Goal: Task Accomplishment & Management: Complete application form

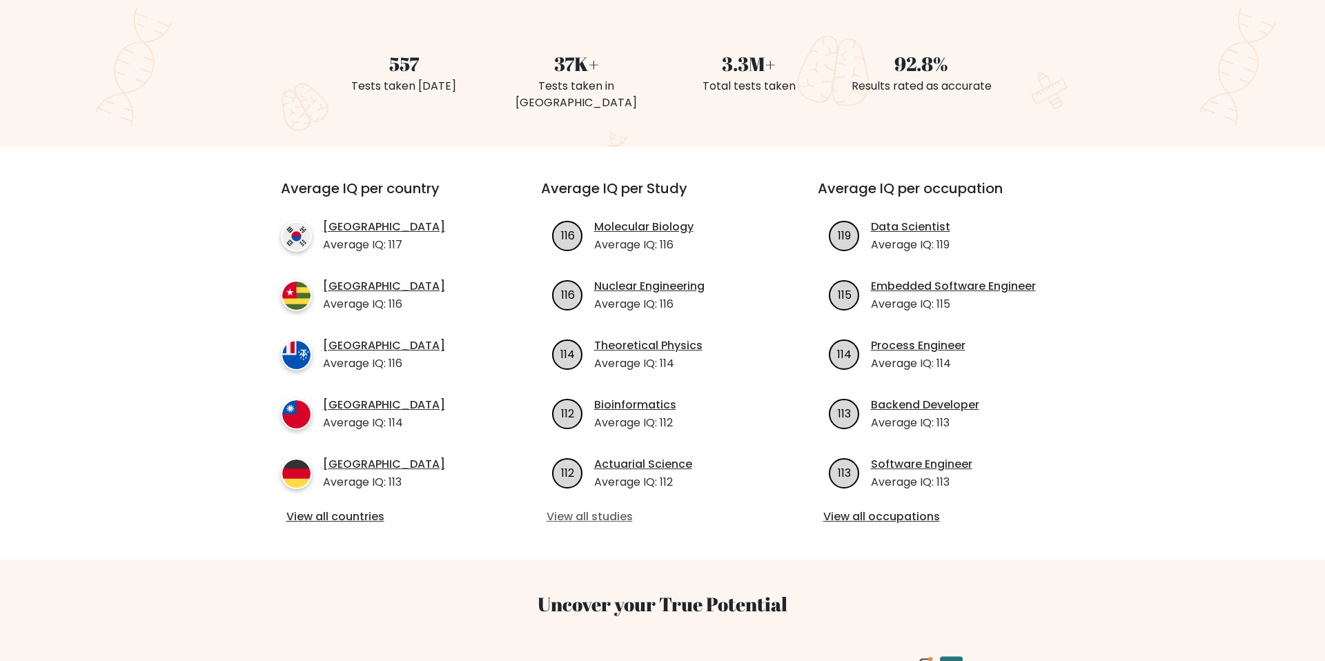
scroll to position [357, 0]
click at [609, 507] on link "View all studies" at bounding box center [662, 515] width 233 height 17
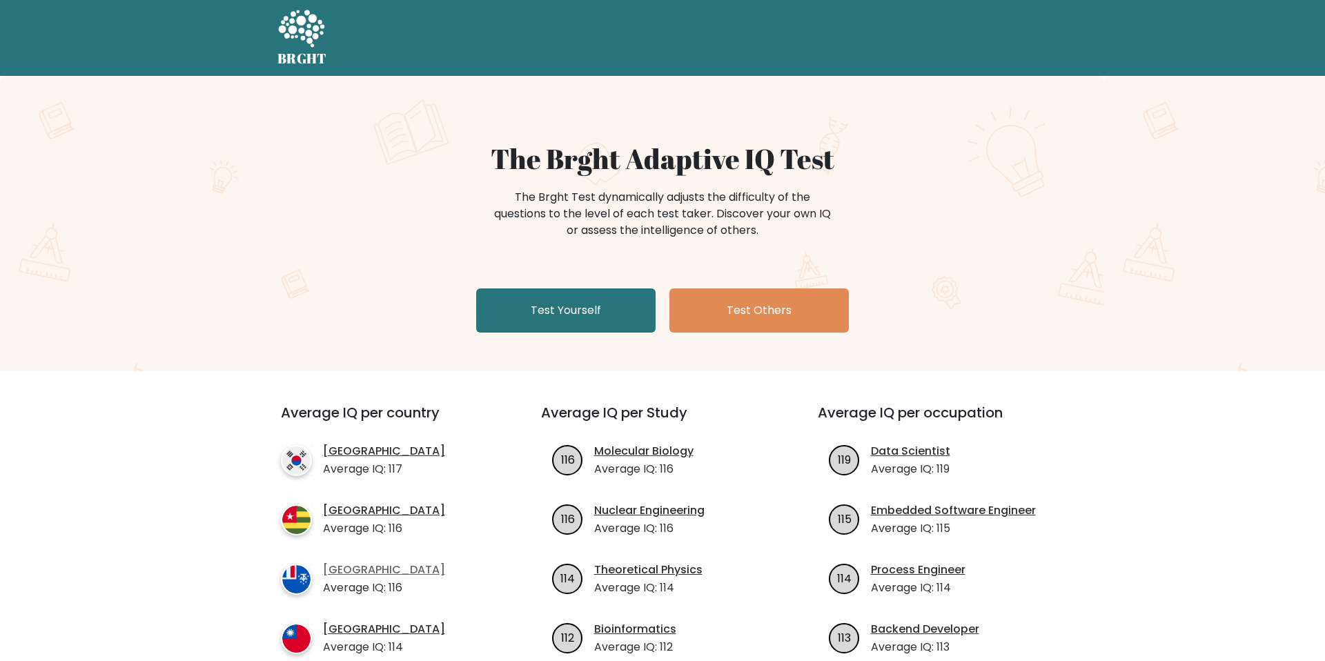
scroll to position [324, 0]
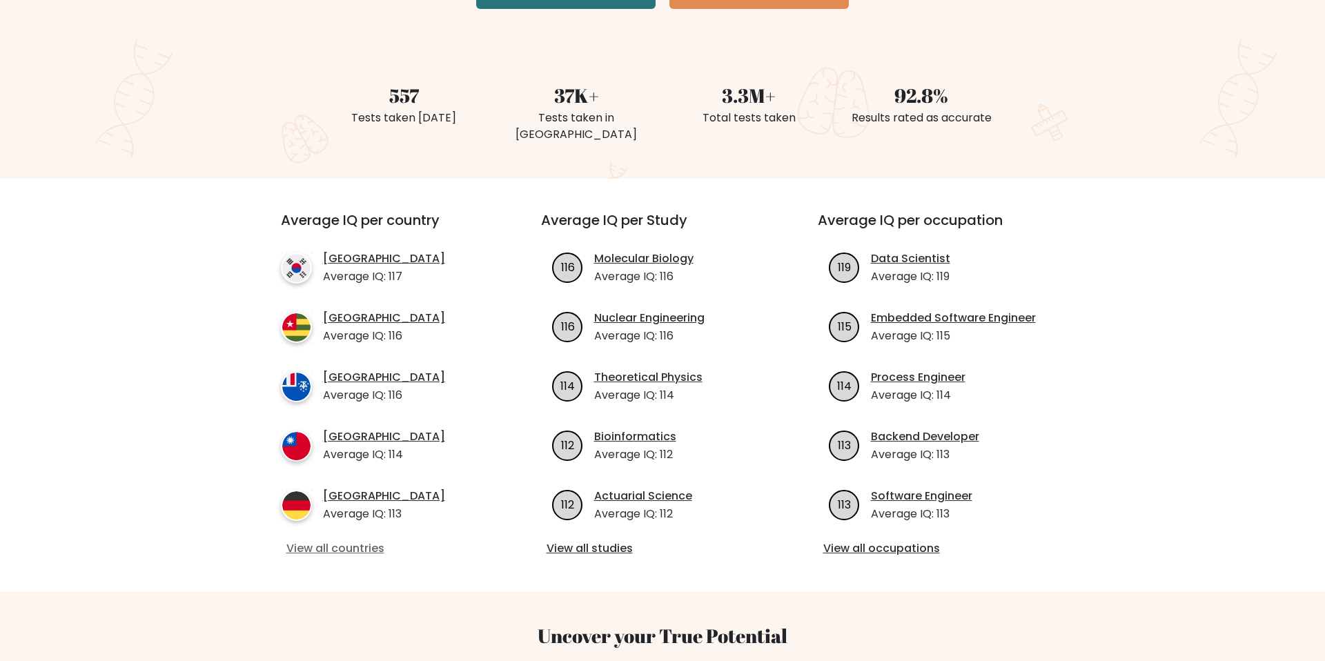
click at [359, 540] on link "View all countries" at bounding box center [385, 548] width 199 height 17
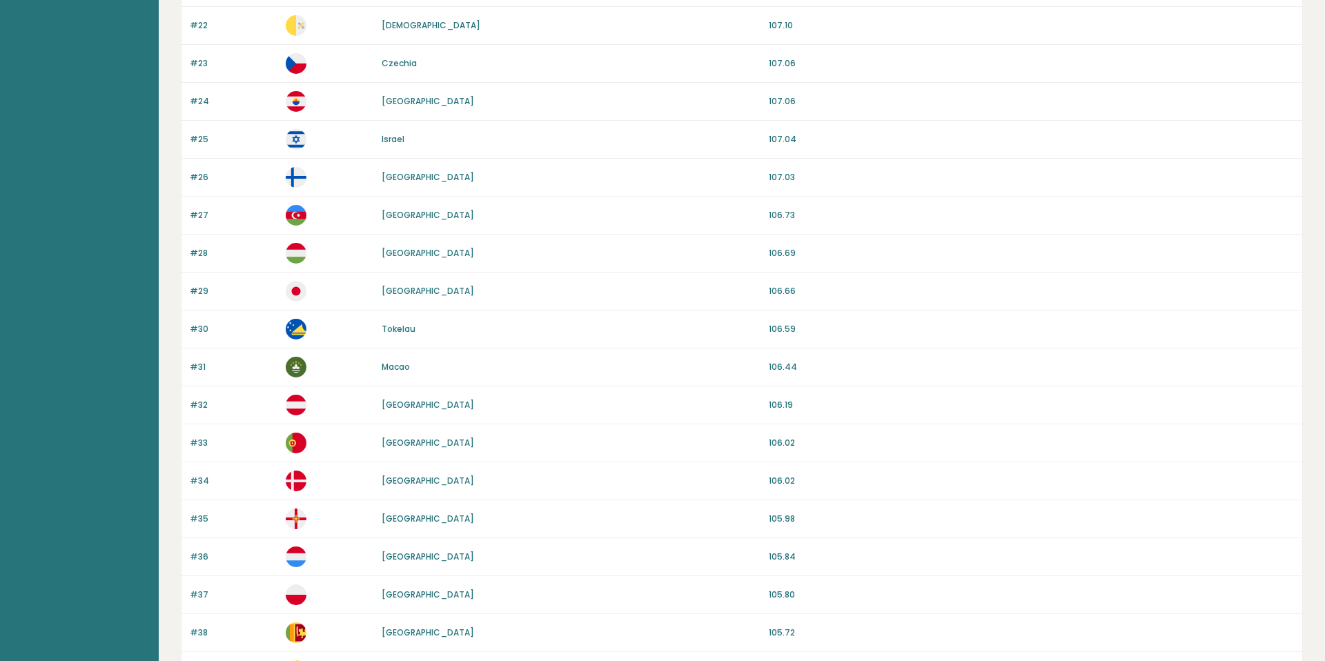
scroll to position [1131, 0]
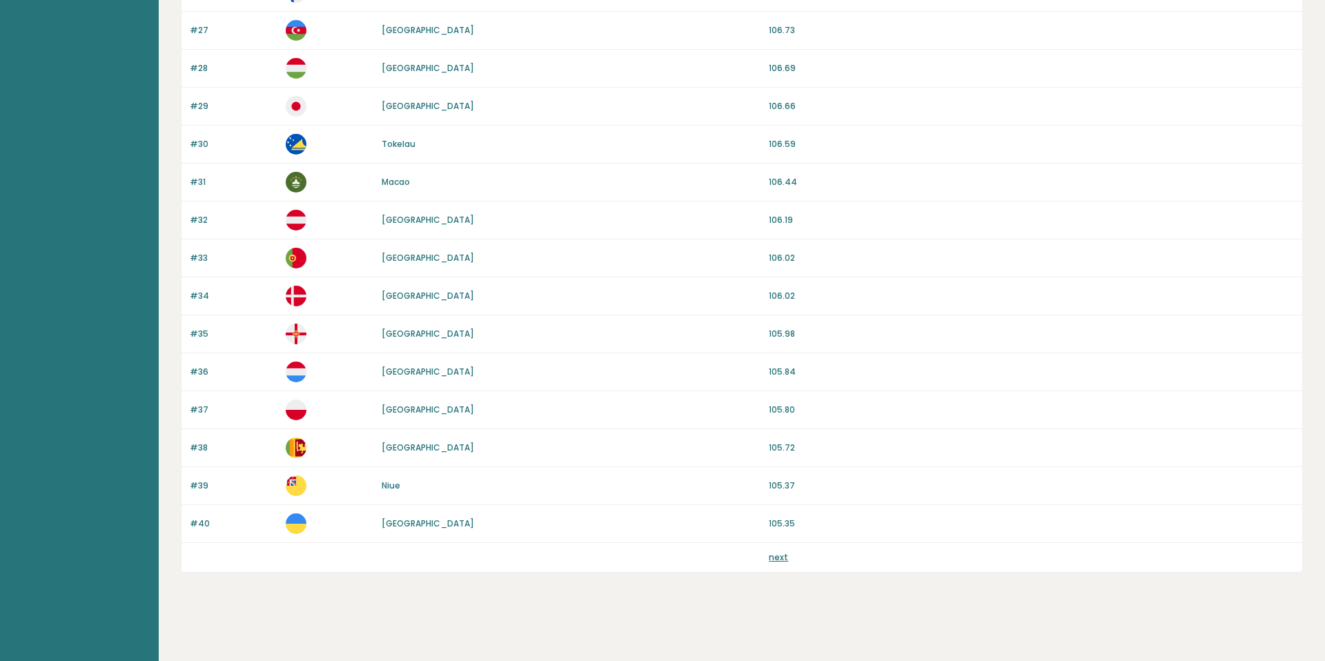
click at [776, 557] on link "next" at bounding box center [778, 557] width 19 height 12
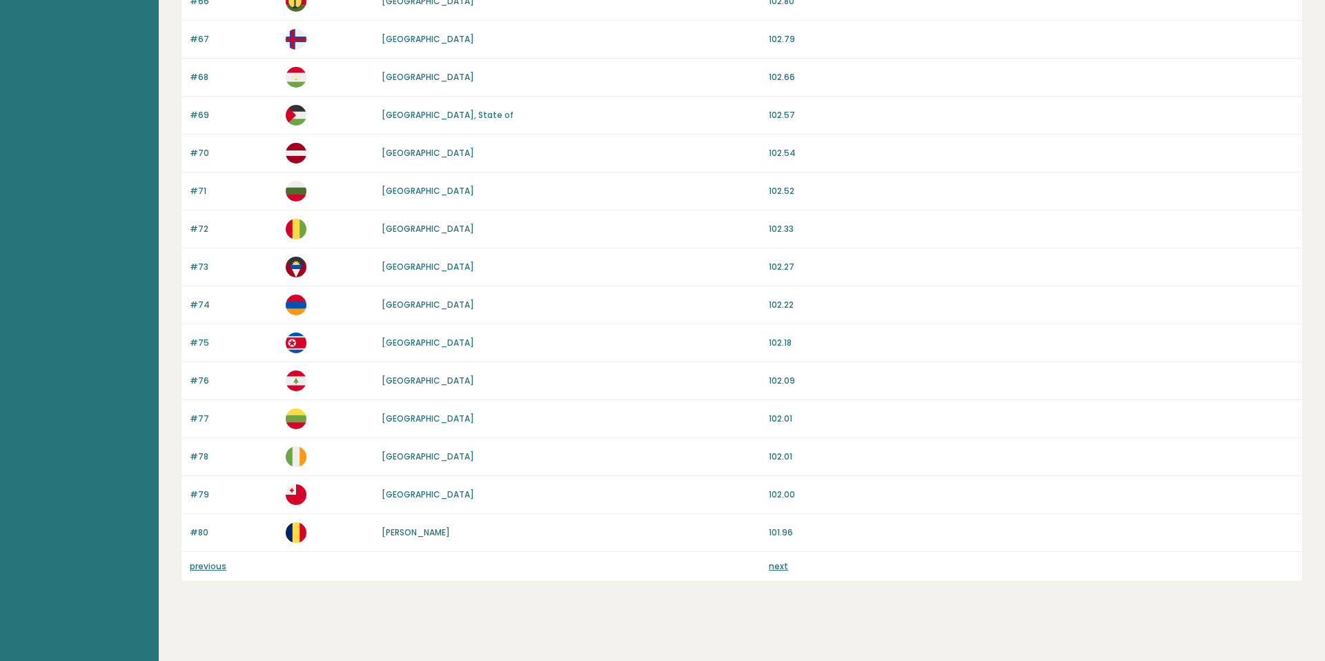
scroll to position [1131, 0]
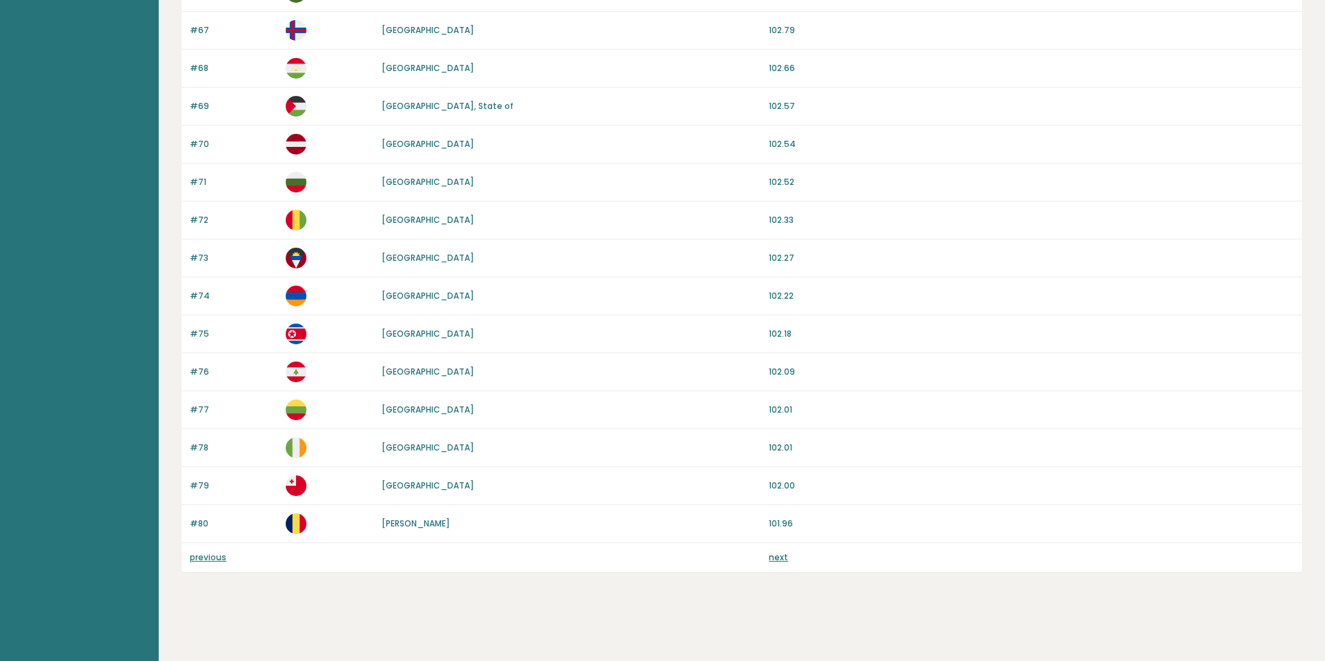
click at [778, 562] on link "next" at bounding box center [778, 557] width 19 height 12
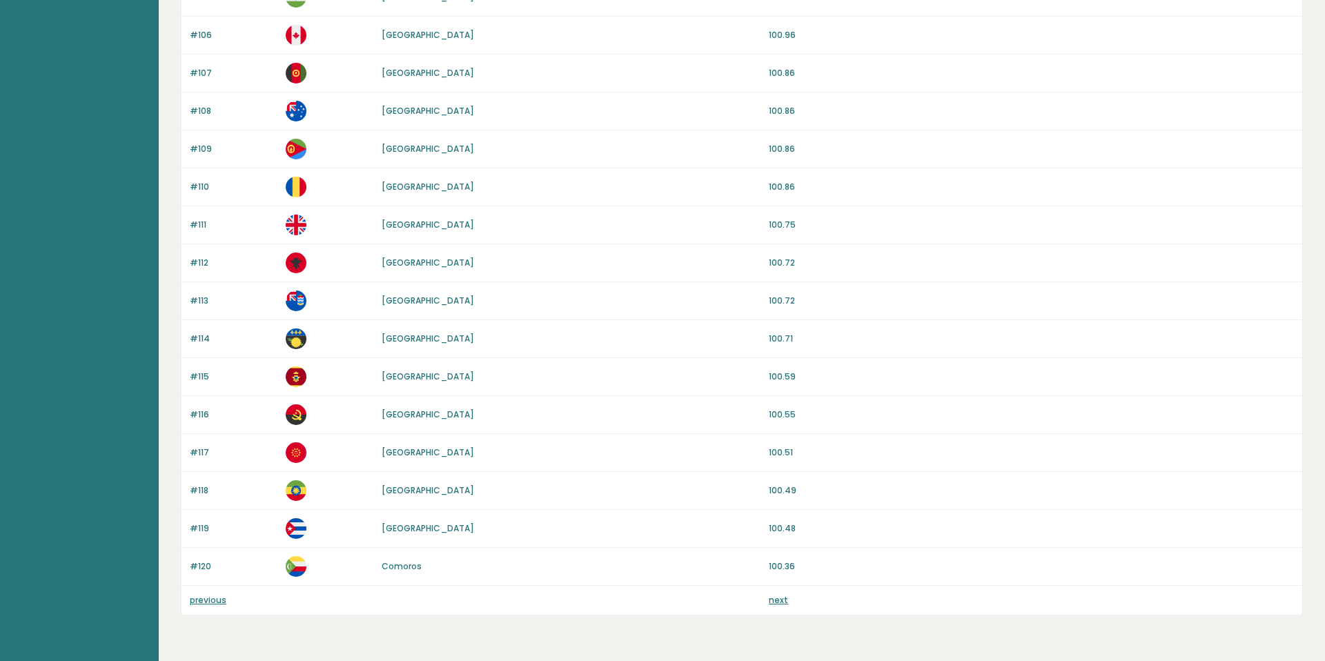
scroll to position [1131, 0]
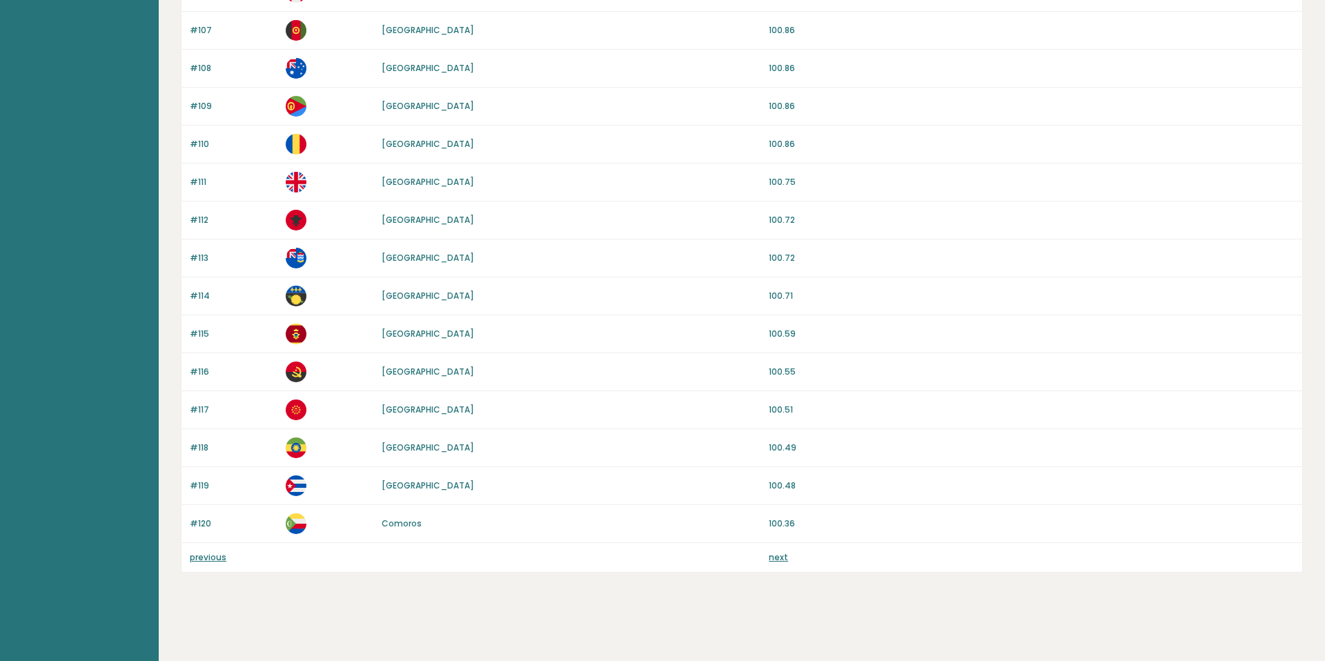
click at [780, 556] on link "next" at bounding box center [778, 557] width 19 height 12
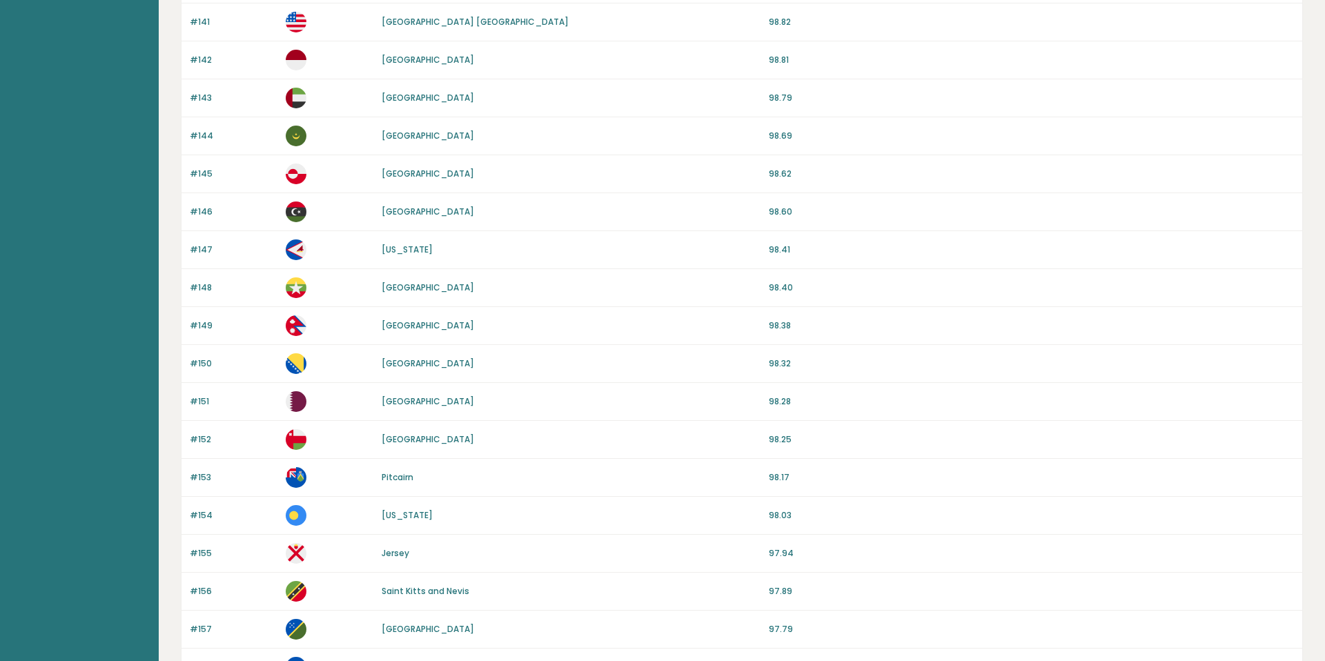
scroll to position [1131, 0]
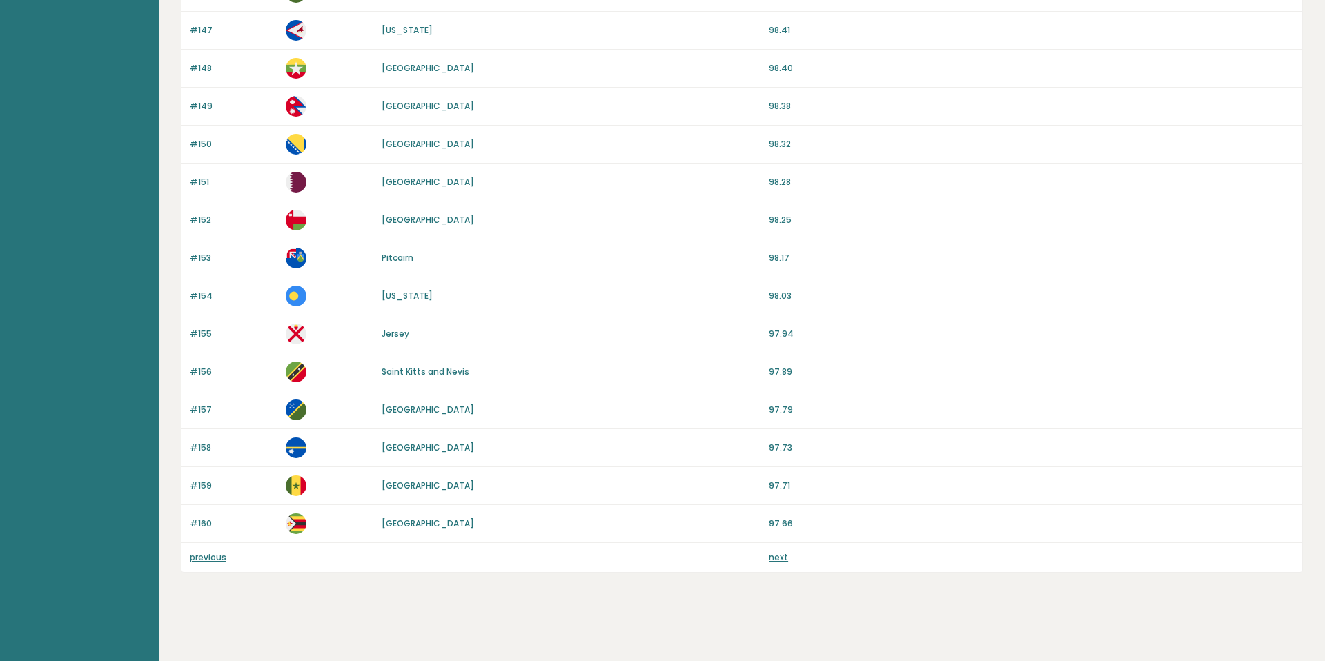
click at [780, 555] on link "next" at bounding box center [778, 557] width 19 height 12
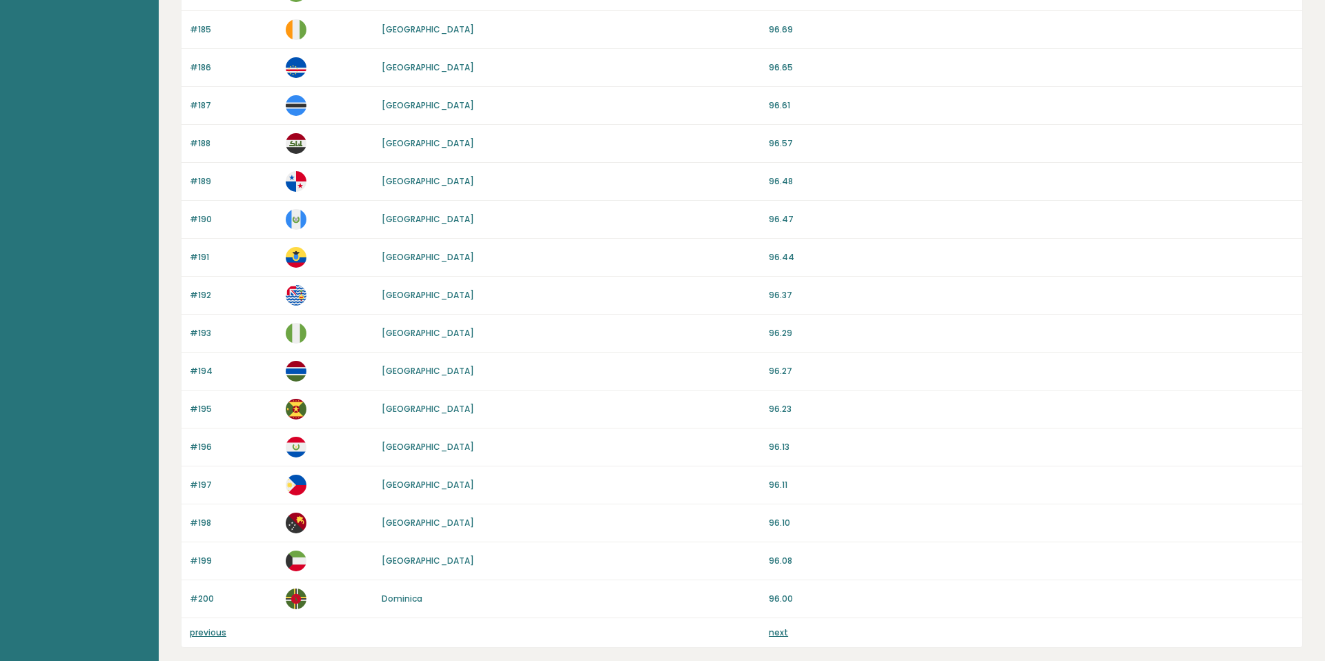
scroll to position [1131, 0]
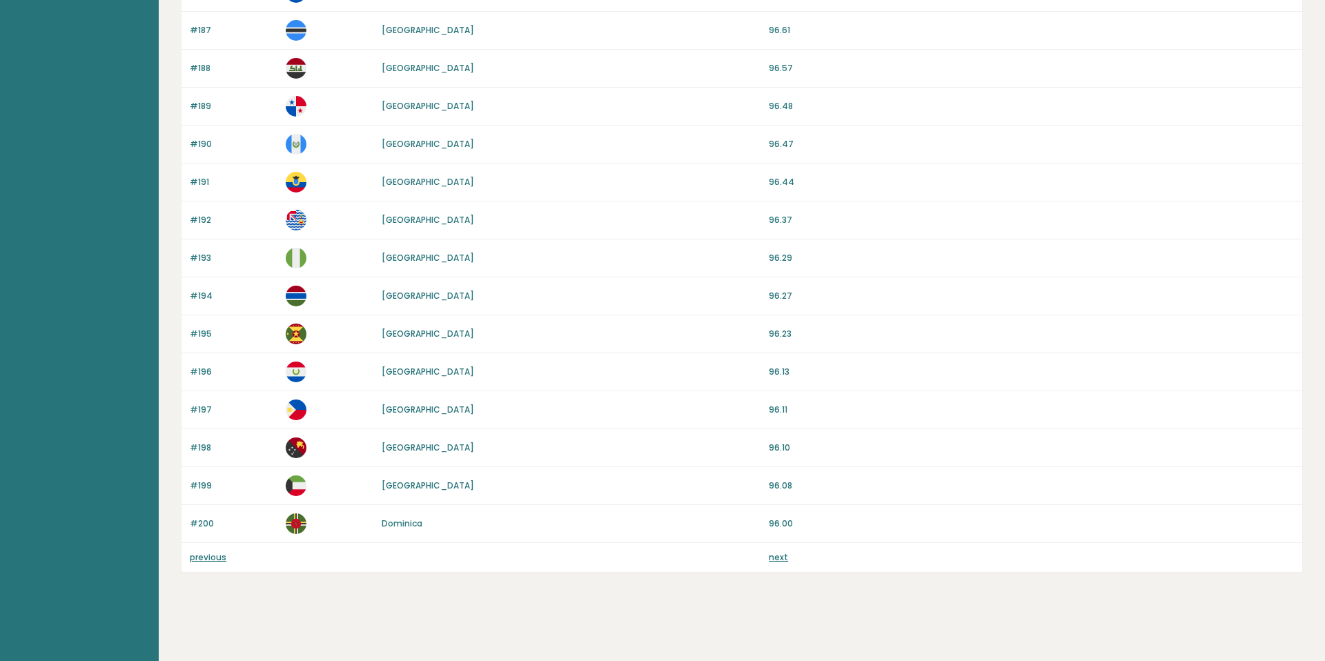
click at [780, 564] on div "previous next" at bounding box center [741, 557] width 1120 height 29
click at [776, 555] on link "next" at bounding box center [778, 557] width 19 height 12
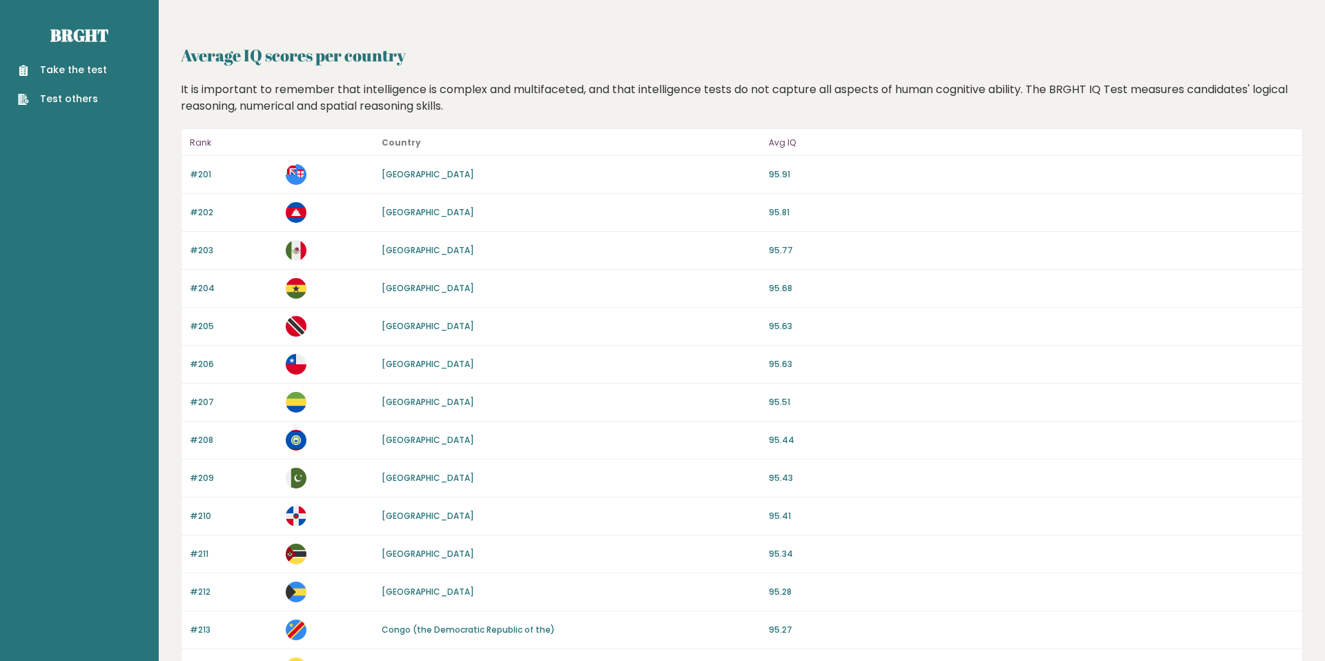
click at [55, 68] on link "Take the test" at bounding box center [62, 70] width 89 height 14
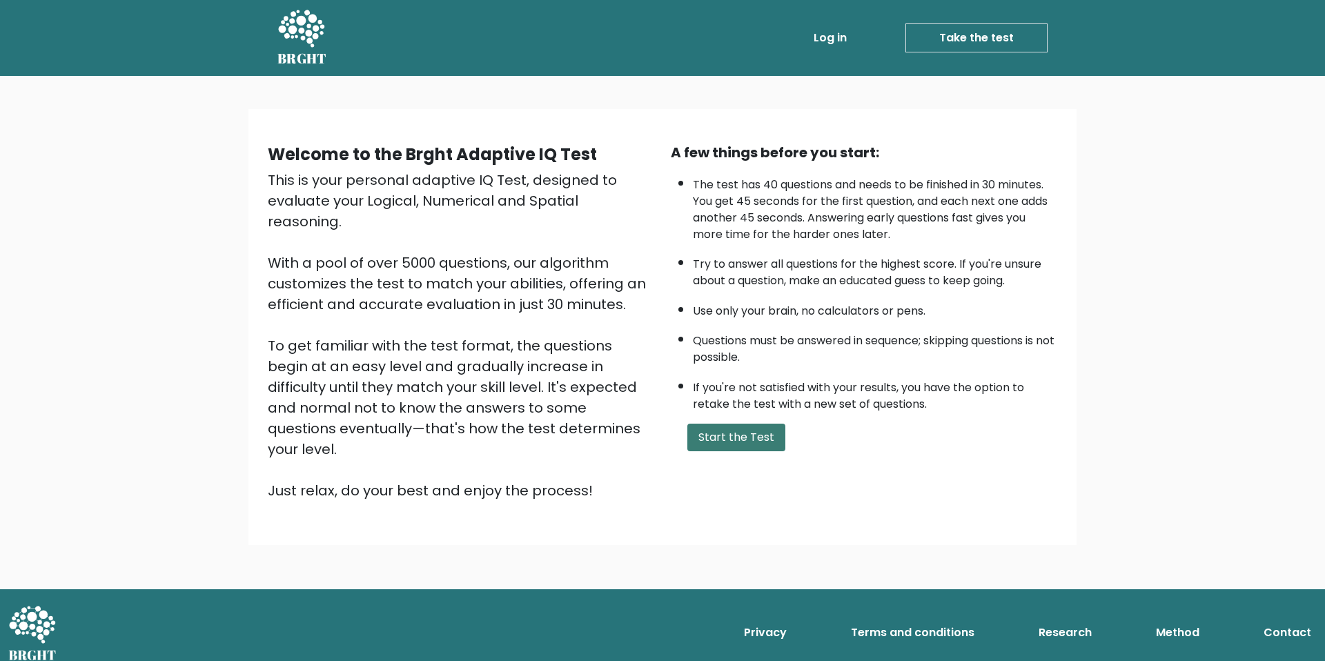
click at [718, 432] on button "Start the Test" at bounding box center [736, 438] width 98 height 28
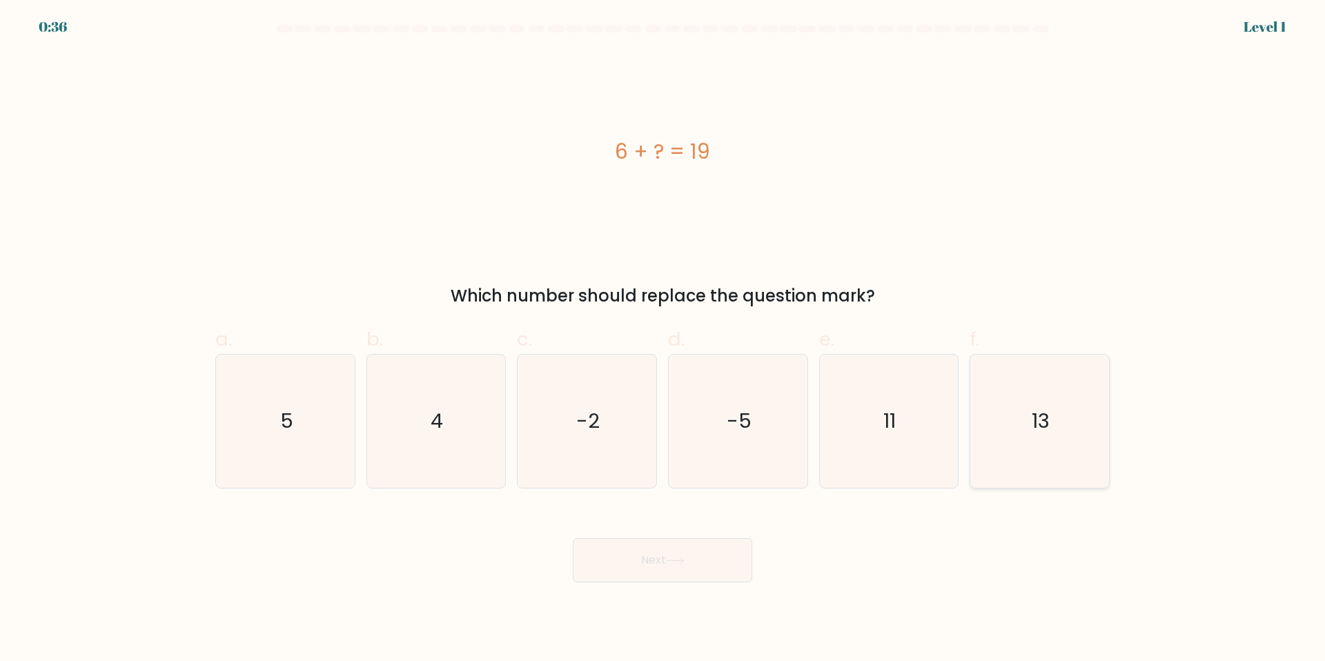
click at [1083, 445] on icon "13" at bounding box center [1039, 421] width 133 height 133
click at [663, 339] on input "f. 13" at bounding box center [662, 334] width 1 height 9
radio input "true"
click at [609, 569] on button "Next" at bounding box center [662, 560] width 179 height 44
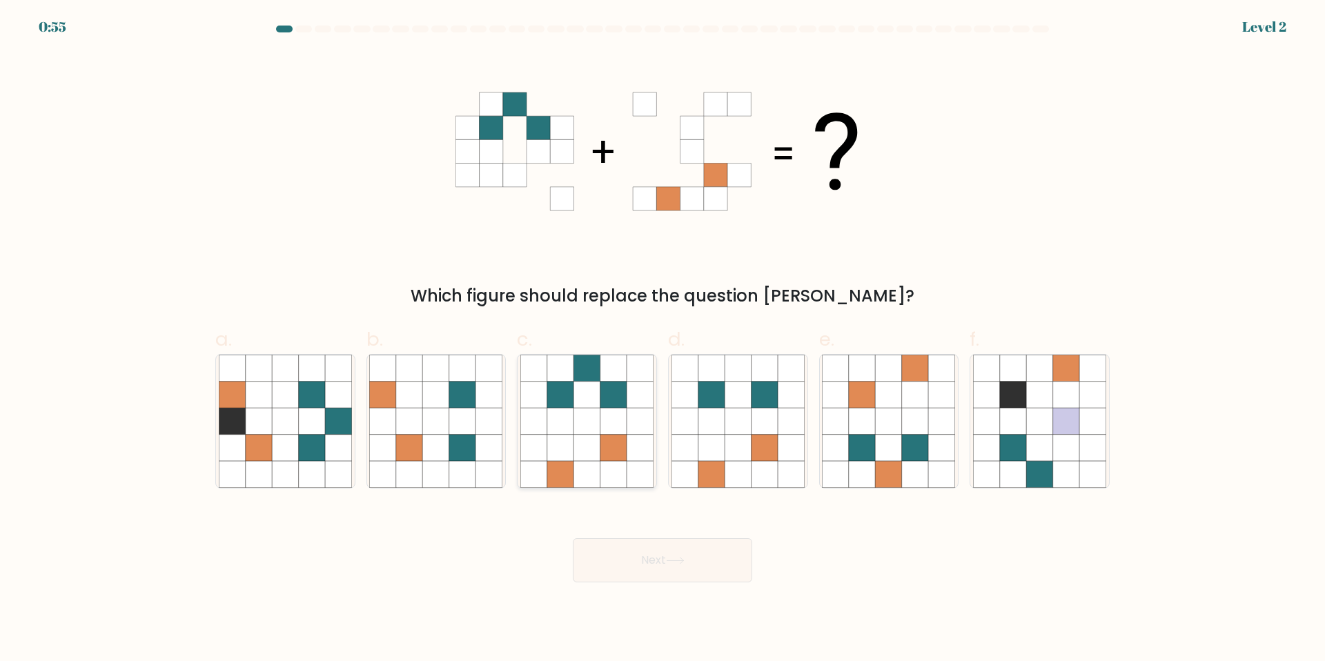
click at [640, 419] on icon at bounding box center [639, 421] width 26 height 26
click at [662, 339] on input "c." at bounding box center [662, 334] width 1 height 9
radio input "true"
click at [660, 565] on button "Next" at bounding box center [662, 560] width 179 height 44
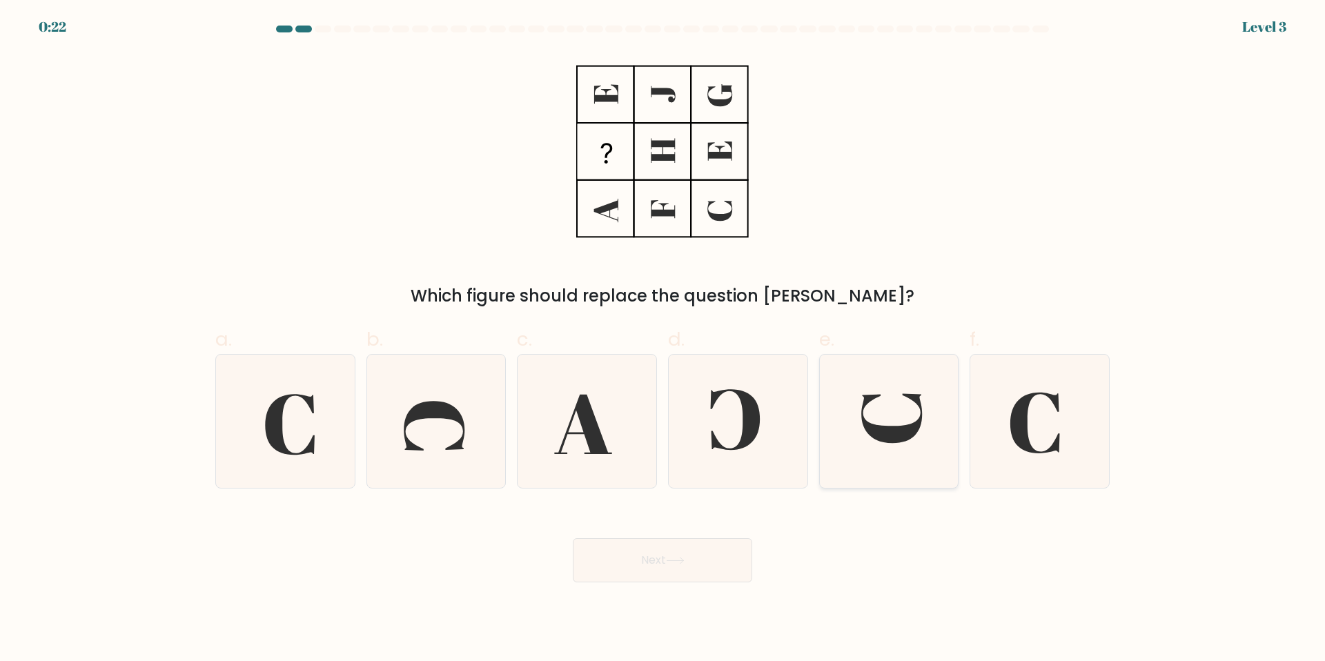
click at [882, 402] on icon at bounding box center [888, 421] width 133 height 133
click at [663, 339] on input "e." at bounding box center [662, 334] width 1 height 9
radio input "true"
click at [702, 552] on button "Next" at bounding box center [662, 560] width 179 height 44
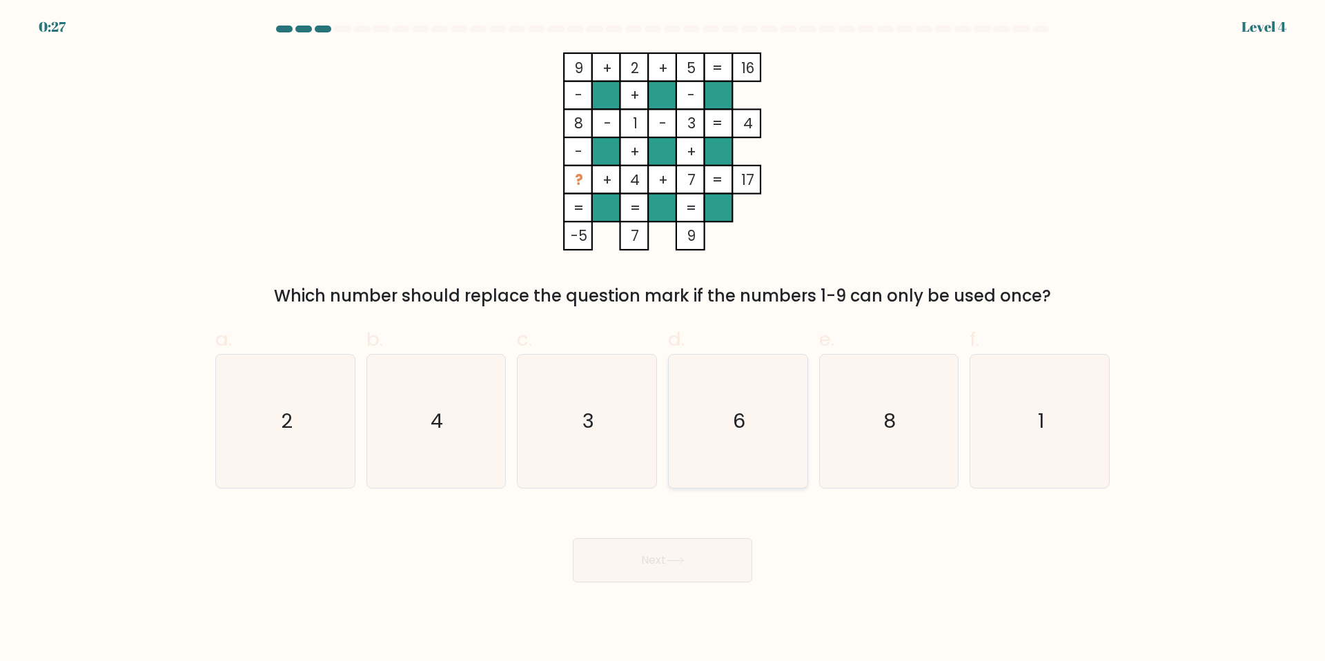
click at [739, 404] on icon "6" at bounding box center [737, 421] width 133 height 133
click at [663, 339] on input "d. 6" at bounding box center [662, 334] width 1 height 9
radio input "true"
click at [714, 569] on button "Next" at bounding box center [662, 560] width 179 height 44
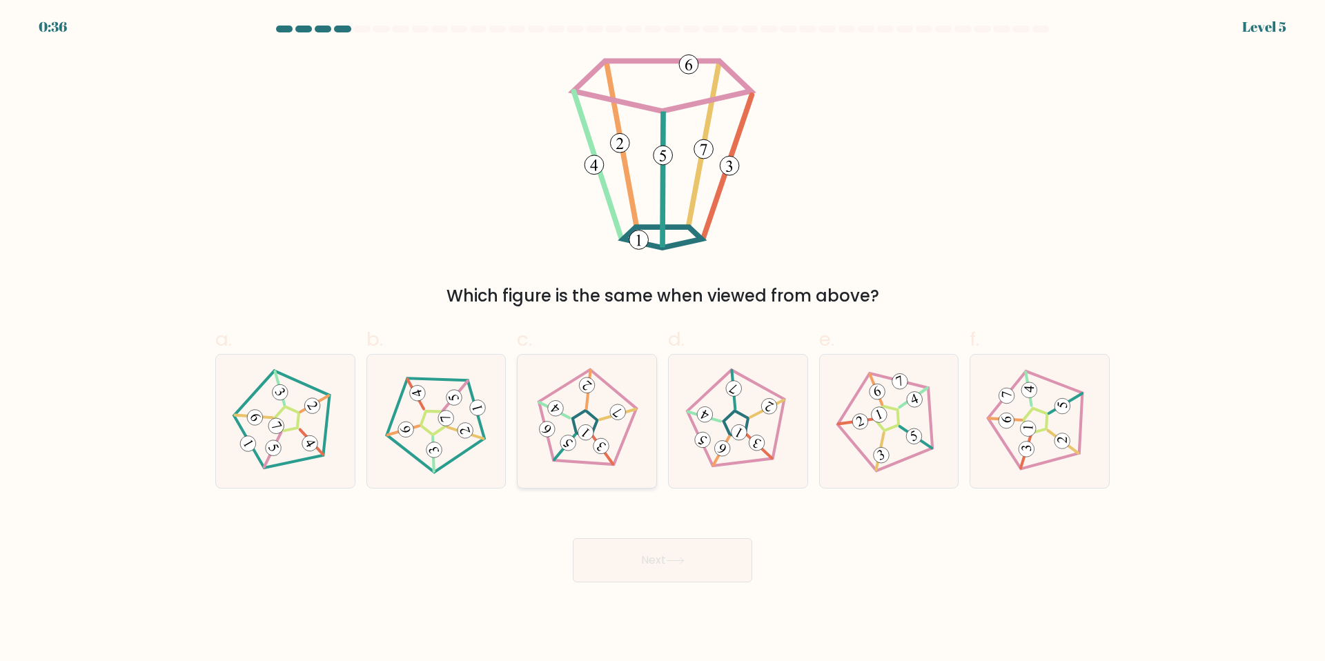
click at [596, 437] on icon at bounding box center [586, 421] width 106 height 106
click at [662, 339] on input "c." at bounding box center [662, 334] width 1 height 9
radio input "true"
click at [644, 580] on button "Next" at bounding box center [662, 560] width 179 height 44
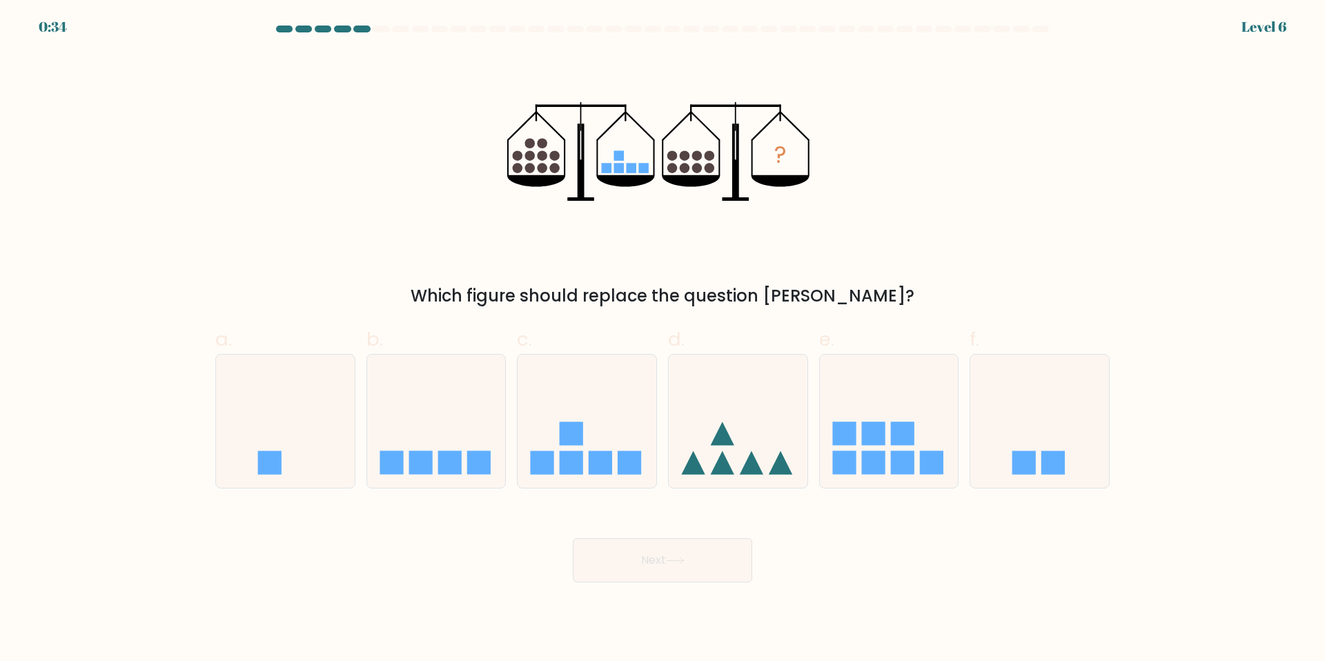
click at [644, 570] on button "Next" at bounding box center [662, 560] width 179 height 44
click at [475, 473] on rect at bounding box center [478, 462] width 23 height 23
click at [662, 339] on input "b." at bounding box center [662, 334] width 1 height 9
radio input "true"
click at [662, 560] on button "Next" at bounding box center [662, 560] width 179 height 44
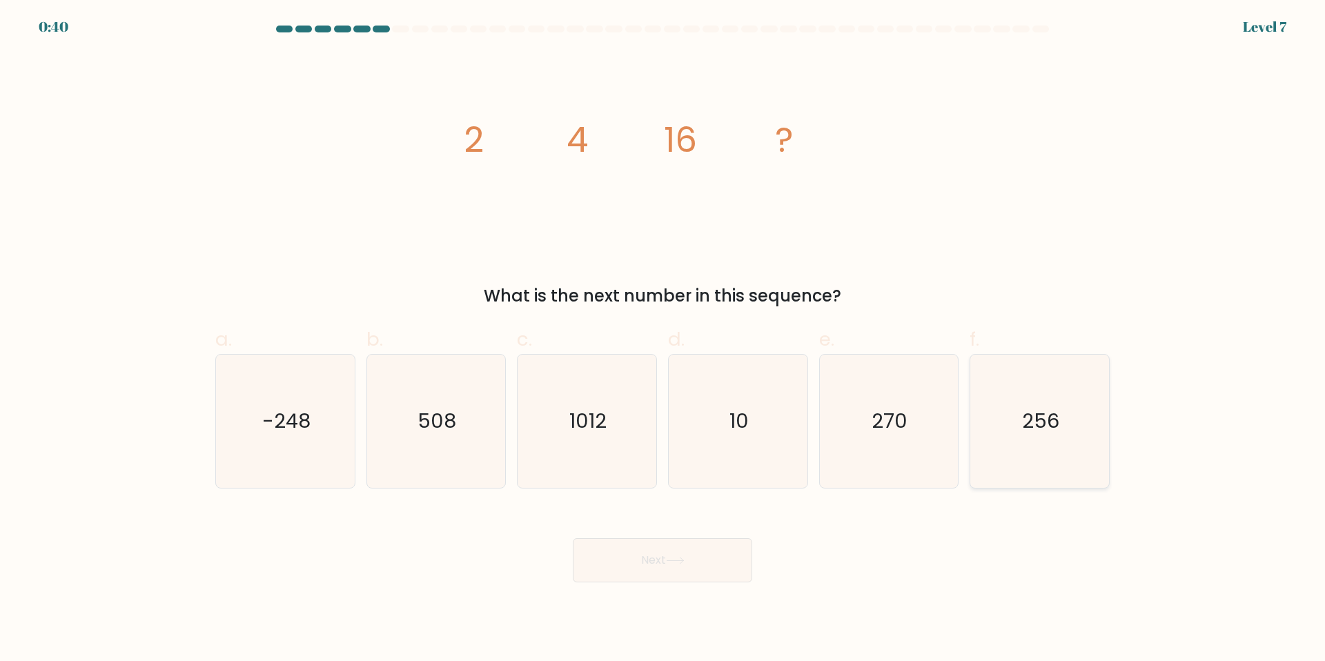
click at [996, 439] on icon "256" at bounding box center [1039, 421] width 133 height 133
click at [663, 339] on input "f. 256" at bounding box center [662, 334] width 1 height 9
radio input "true"
click at [720, 563] on button "Next" at bounding box center [662, 560] width 179 height 44
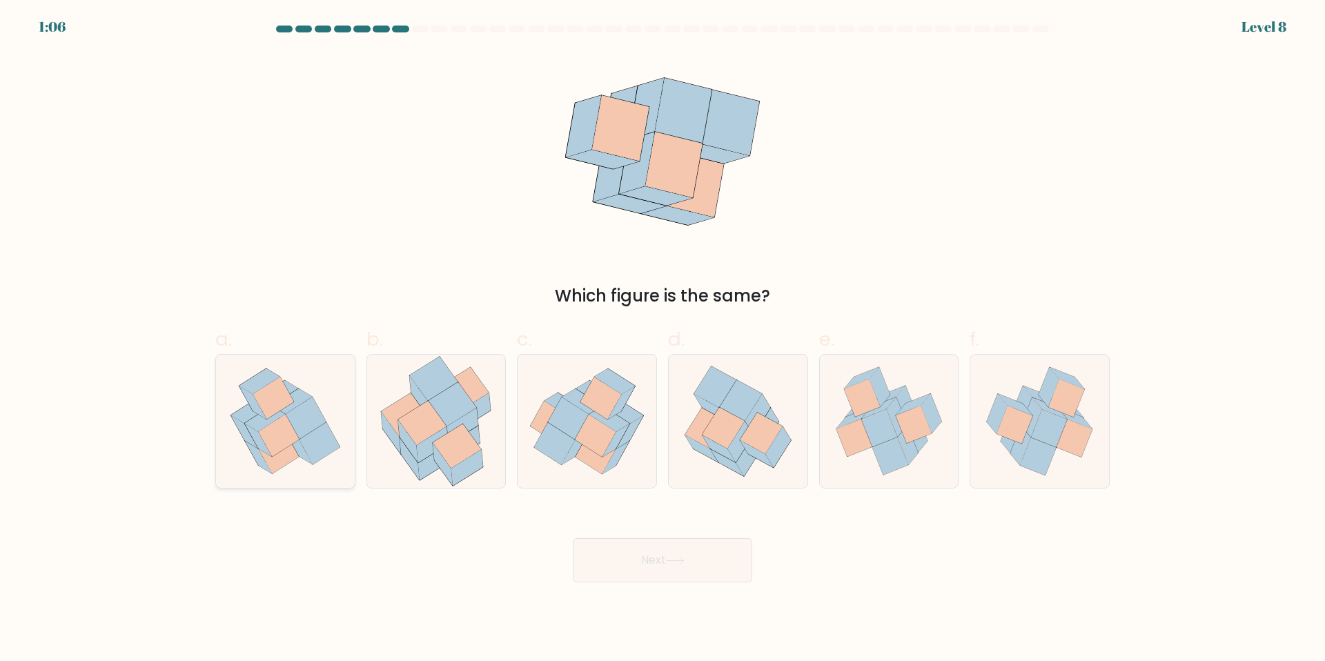
click at [284, 433] on icon at bounding box center [278, 435] width 41 height 42
click at [662, 339] on input "a." at bounding box center [662, 334] width 1 height 9
radio input "true"
click at [715, 564] on button "Next" at bounding box center [662, 560] width 179 height 44
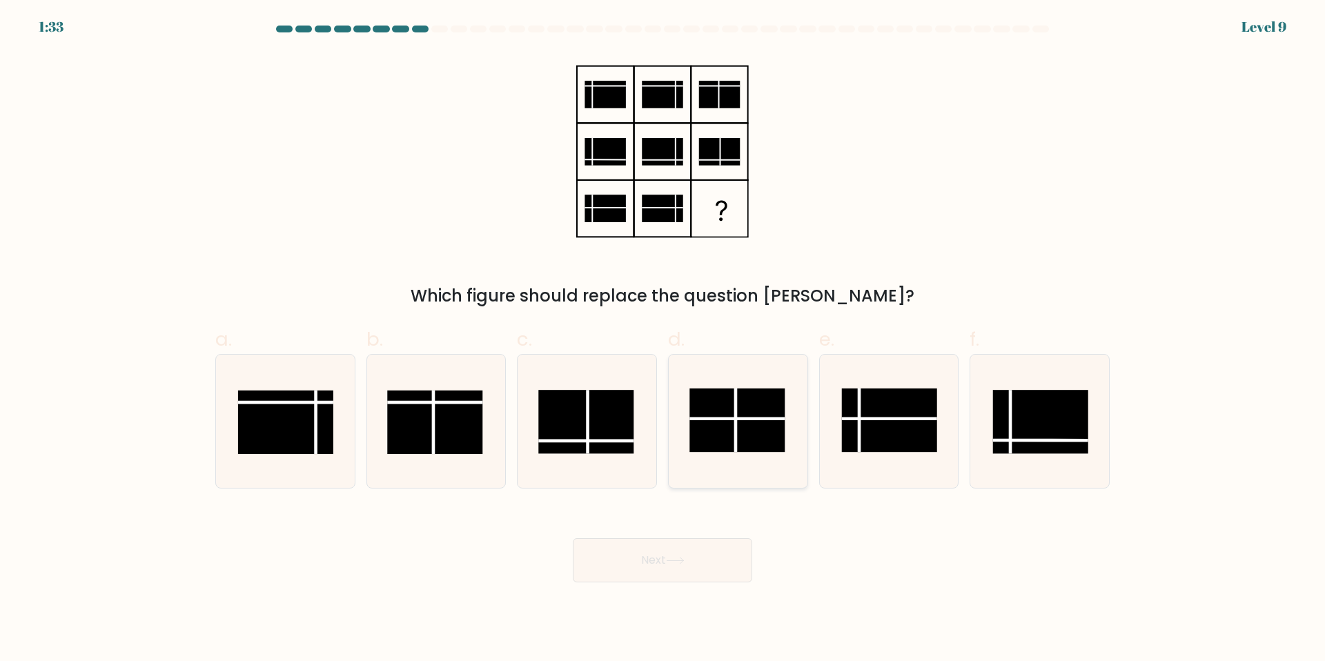
click at [727, 411] on rect at bounding box center [736, 419] width 95 height 63
click at [663, 339] on input "d." at bounding box center [662, 334] width 1 height 9
radio input "true"
click at [704, 542] on button "Next" at bounding box center [662, 560] width 179 height 44
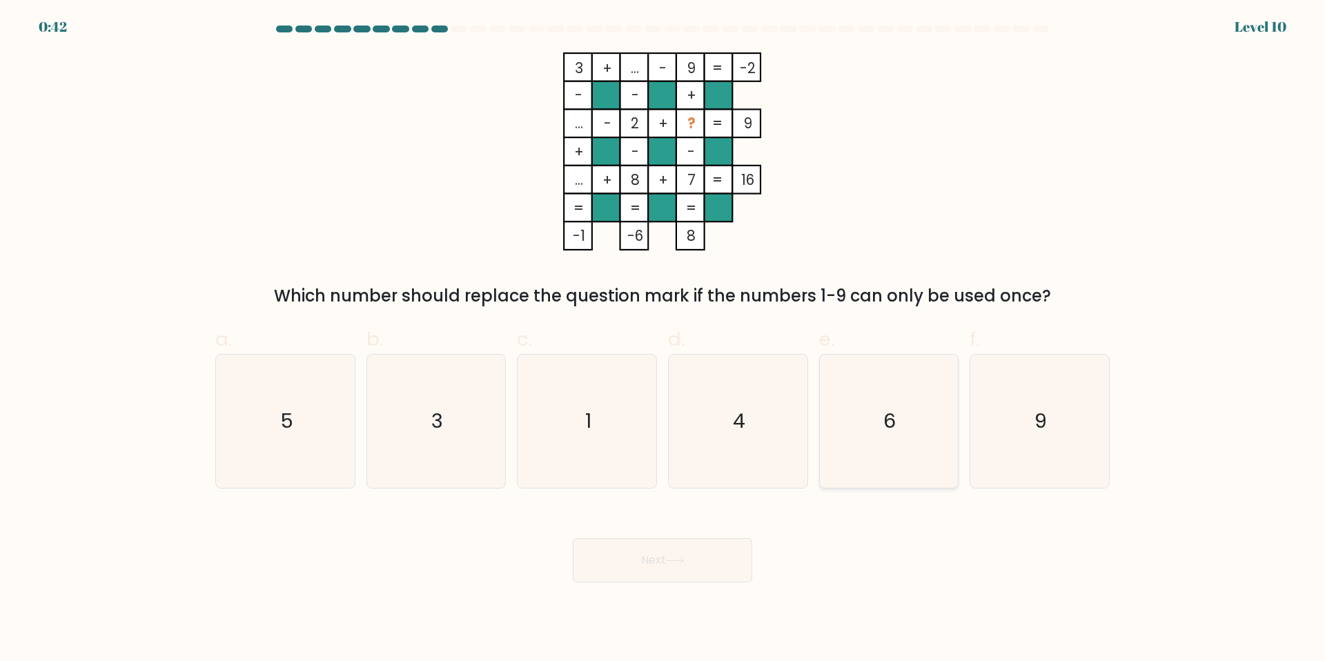
click at [898, 428] on icon "6" at bounding box center [888, 421] width 133 height 133
click at [663, 339] on input "e. 6" at bounding box center [662, 334] width 1 height 9
radio input "true"
click at [666, 546] on button "Next" at bounding box center [662, 560] width 179 height 44
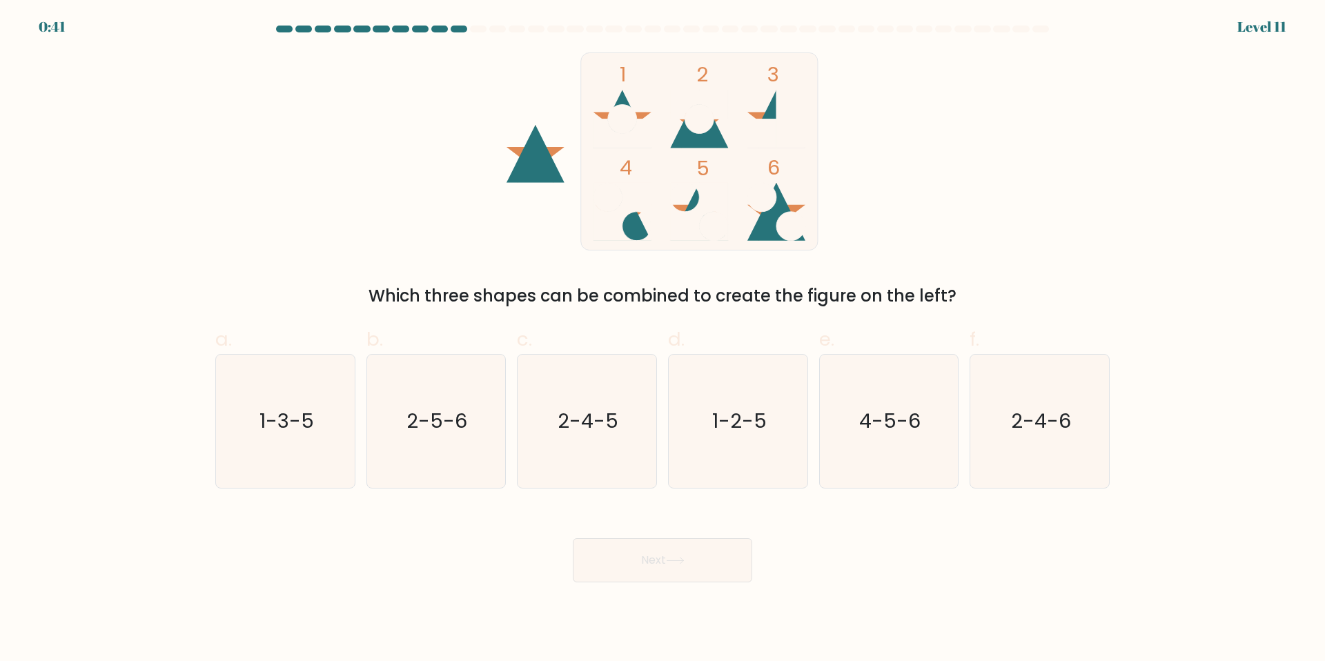
click at [660, 558] on button "Next" at bounding box center [662, 560] width 179 height 44
drag, startPoint x: 660, startPoint y: 558, endPoint x: 882, endPoint y: 536, distance: 222.6
click at [882, 536] on div "Next" at bounding box center [662, 543] width 911 height 77
click at [925, 431] on icon "4-5-6" at bounding box center [888, 421] width 133 height 133
click at [663, 339] on input "e. 4-5-6" at bounding box center [662, 334] width 1 height 9
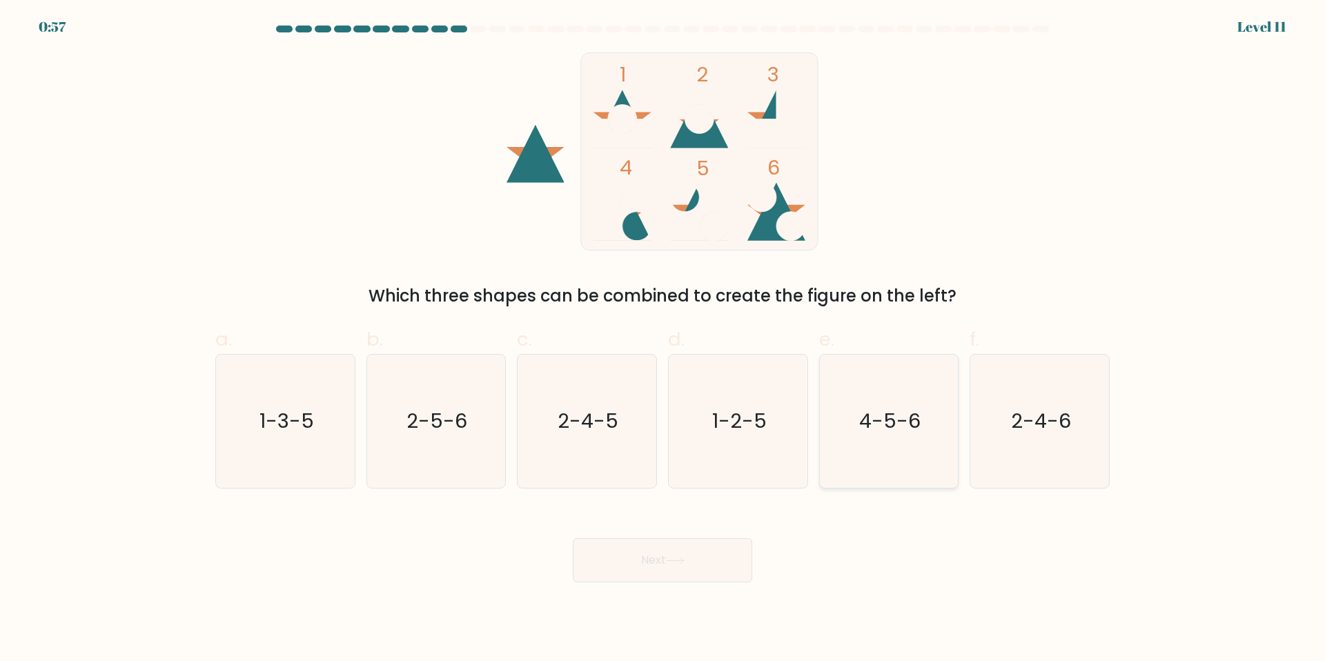
radio input "true"
click at [712, 543] on button "Next" at bounding box center [662, 560] width 179 height 44
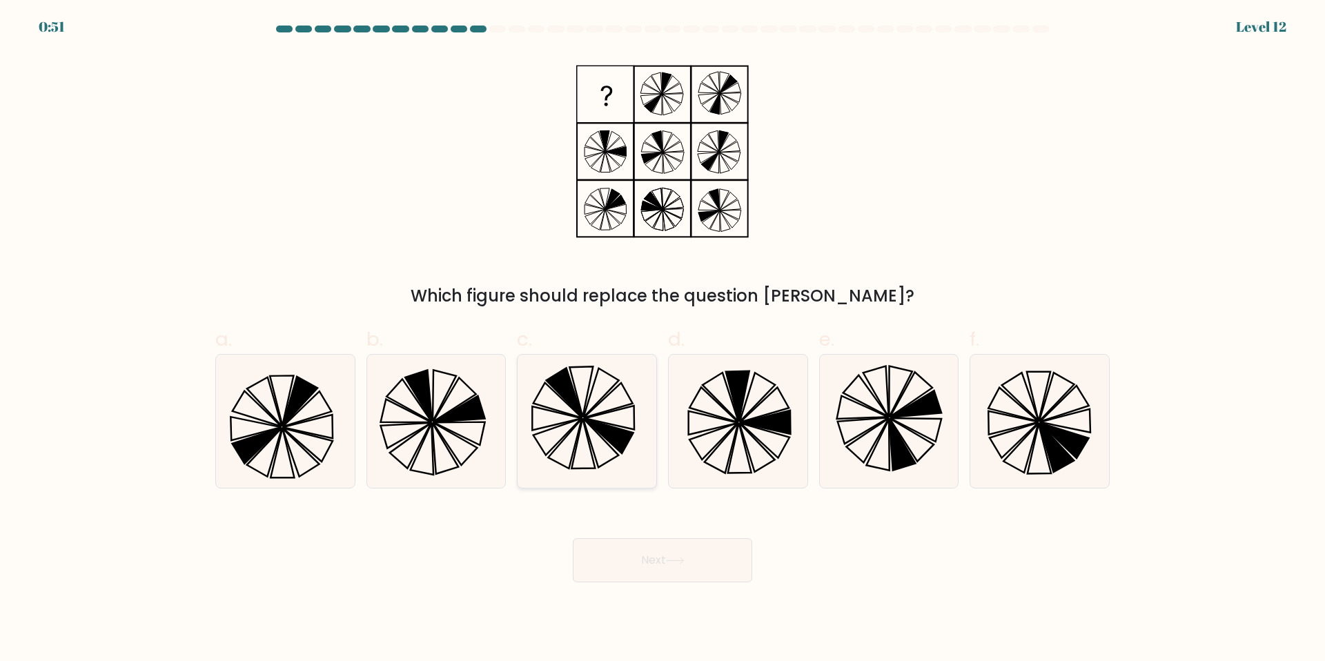
click at [591, 422] on icon at bounding box center [608, 436] width 49 height 34
click at [662, 339] on input "c." at bounding box center [662, 334] width 1 height 9
radio input "true"
click at [648, 552] on button "Next" at bounding box center [662, 560] width 179 height 44
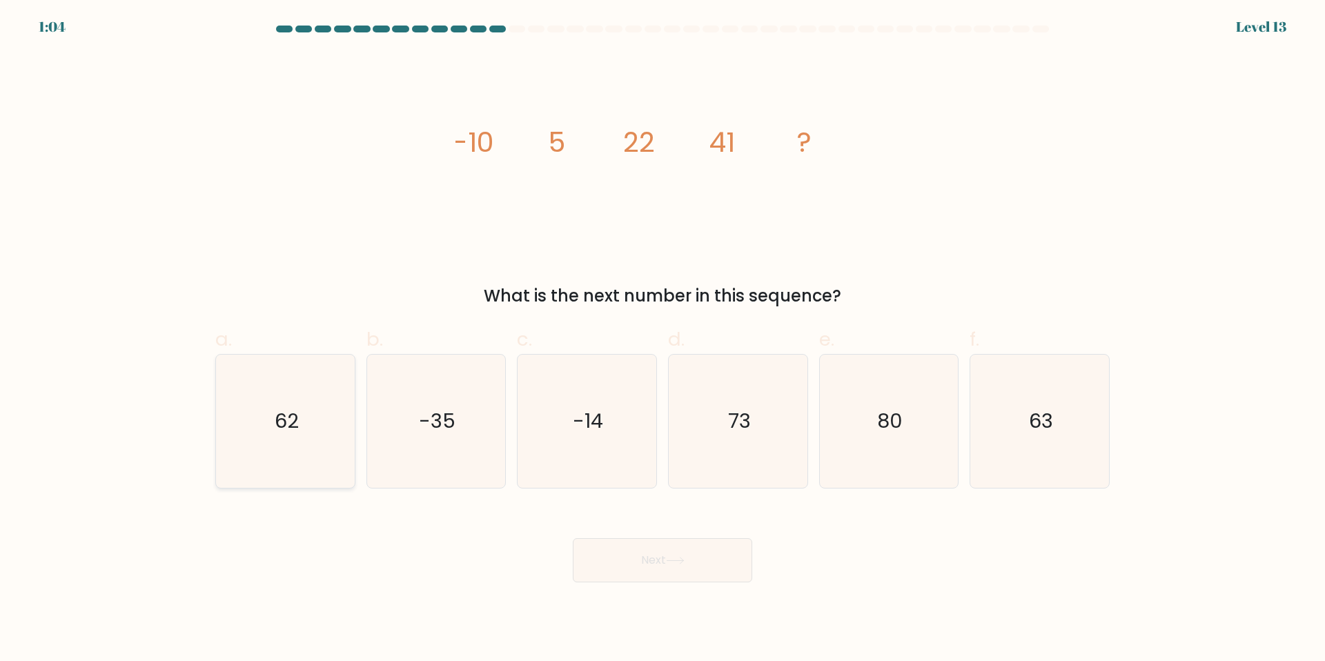
click at [299, 435] on icon "62" at bounding box center [285, 421] width 133 height 133
click at [662, 339] on input "a. 62" at bounding box center [662, 334] width 1 height 9
radio input "true"
click at [606, 566] on button "Next" at bounding box center [662, 560] width 179 height 44
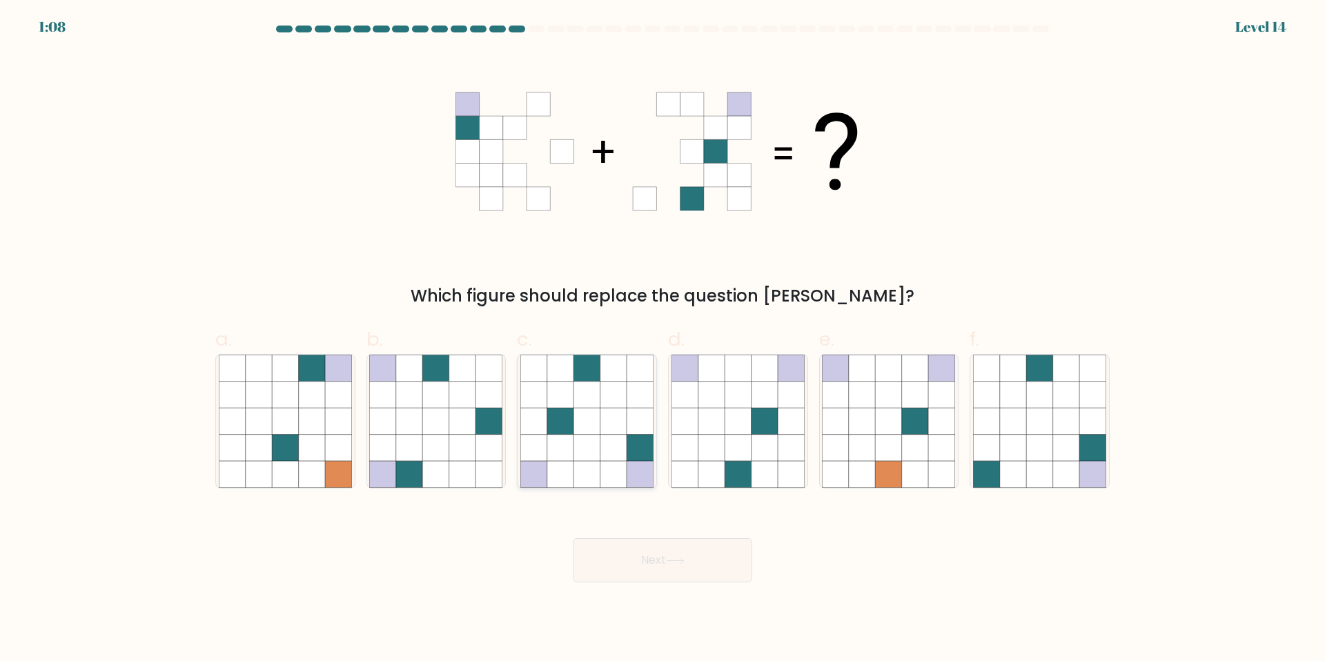
click at [573, 462] on icon at bounding box center [560, 474] width 26 height 26
click at [662, 339] on input "c." at bounding box center [662, 334] width 1 height 9
radio input "true"
click at [634, 570] on button "Next" at bounding box center [662, 560] width 179 height 44
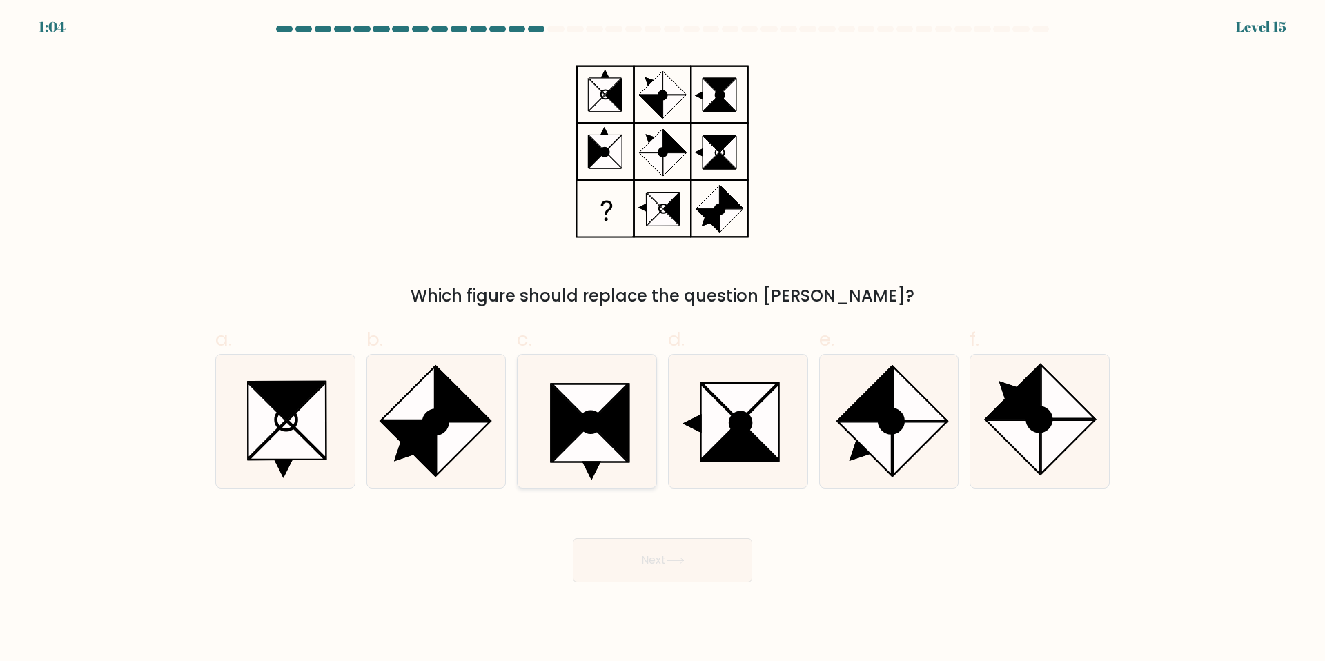
click at [606, 428] on icon at bounding box center [610, 423] width 38 height 76
click at [662, 339] on input "c." at bounding box center [662, 334] width 1 height 9
radio input "true"
click at [666, 557] on button "Next" at bounding box center [662, 560] width 179 height 44
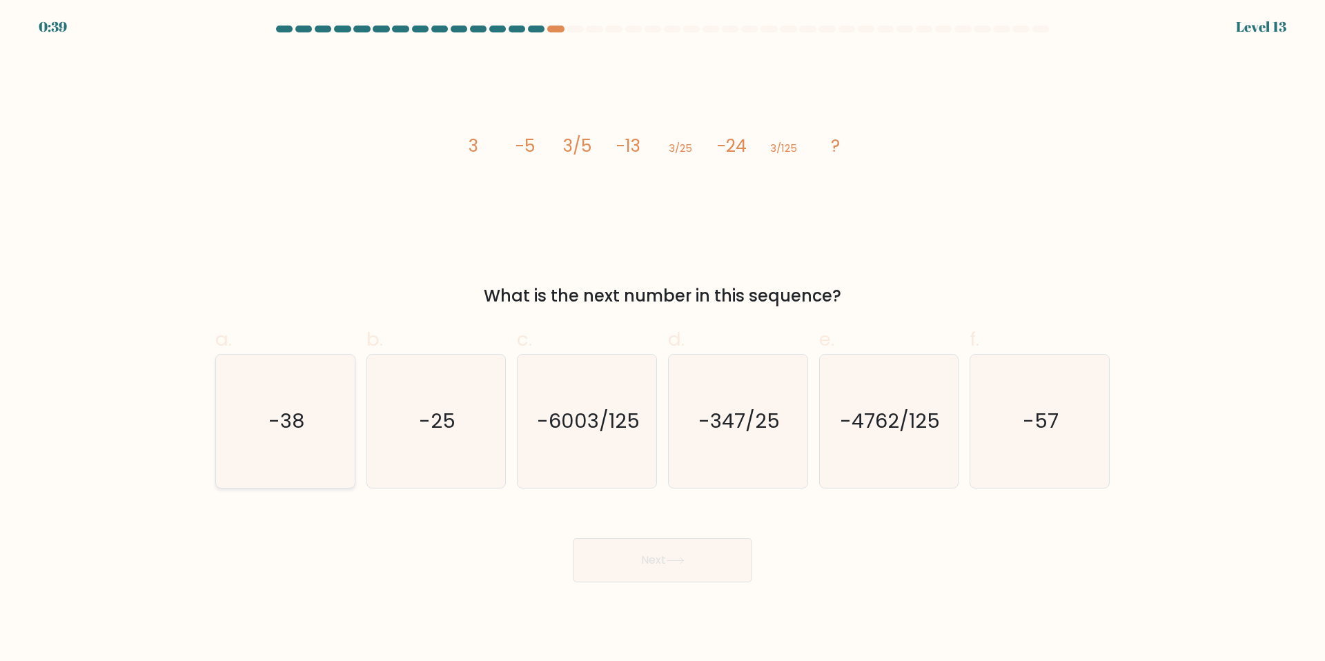
click at [344, 426] on icon "-38" at bounding box center [285, 421] width 133 height 133
click at [662, 339] on input "a. -38" at bounding box center [662, 334] width 1 height 9
radio input "true"
click at [639, 548] on button "Next" at bounding box center [662, 560] width 179 height 44
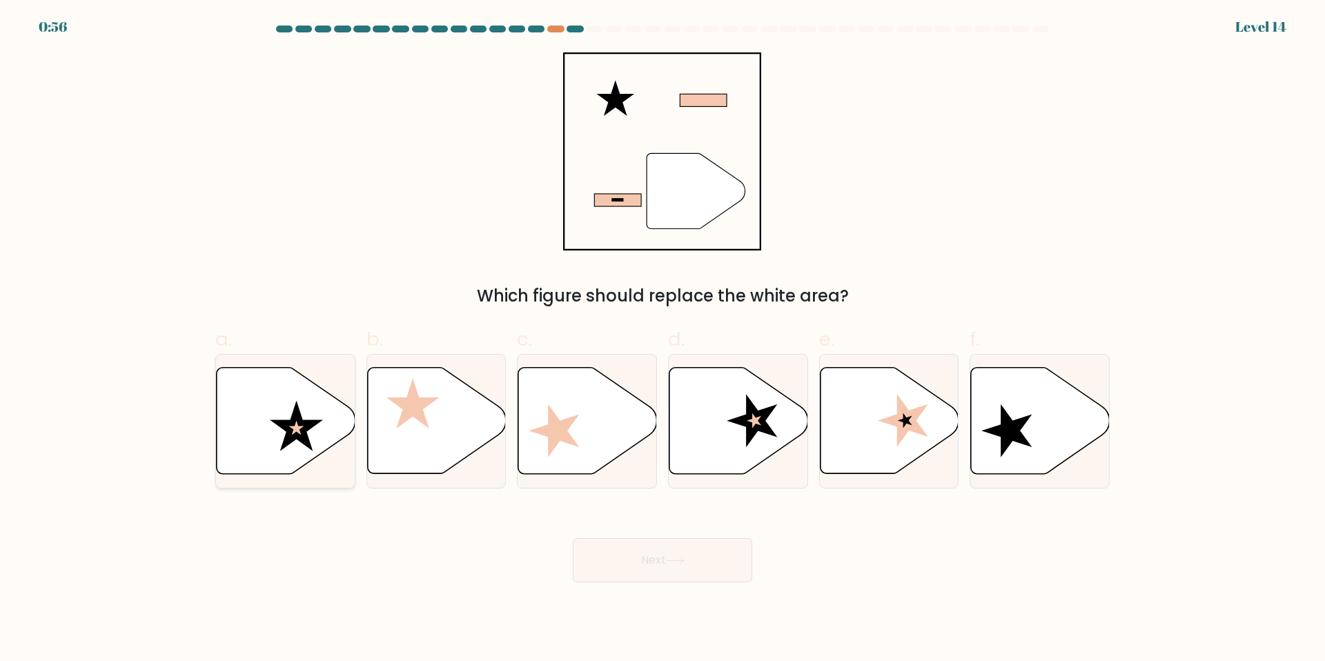
click at [312, 422] on icon at bounding box center [296, 425] width 53 height 50
click at [662, 339] on input "a." at bounding box center [662, 334] width 1 height 9
radio input "true"
click at [654, 561] on button "Next" at bounding box center [662, 560] width 179 height 44
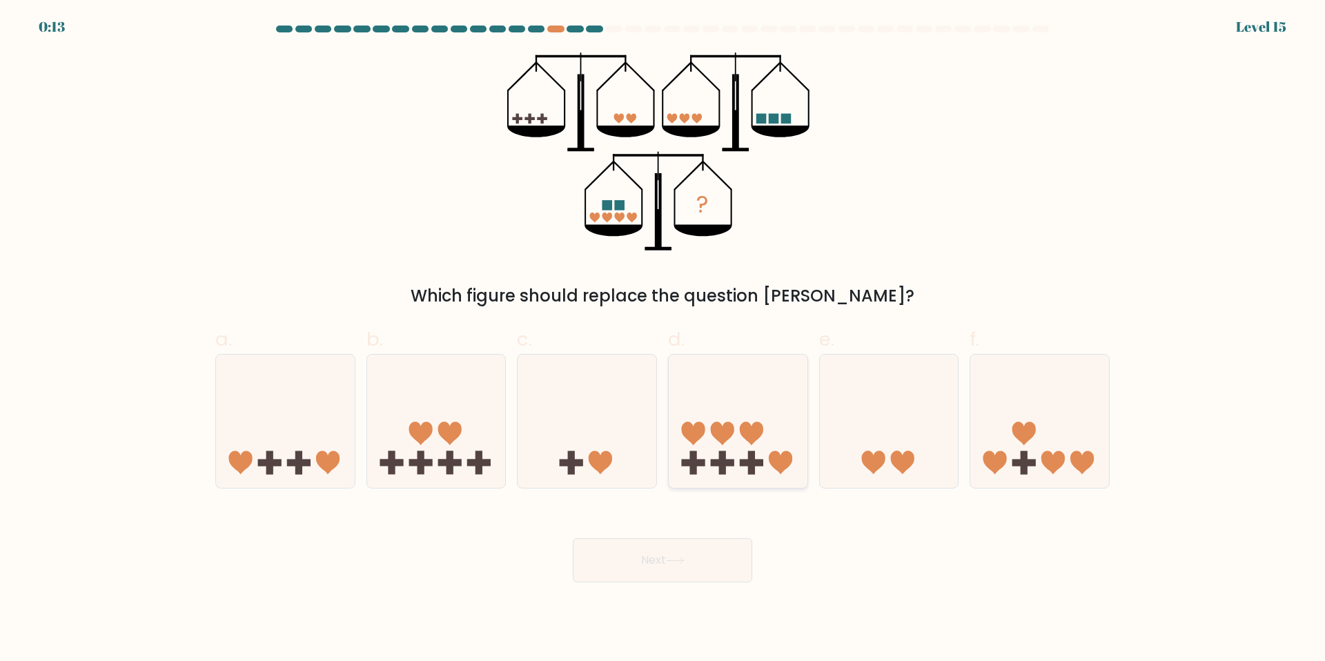
click at [729, 403] on icon at bounding box center [738, 421] width 139 height 115
click at [663, 339] on input "d." at bounding box center [662, 334] width 1 height 9
radio input "true"
click at [689, 563] on button "Next" at bounding box center [662, 560] width 179 height 44
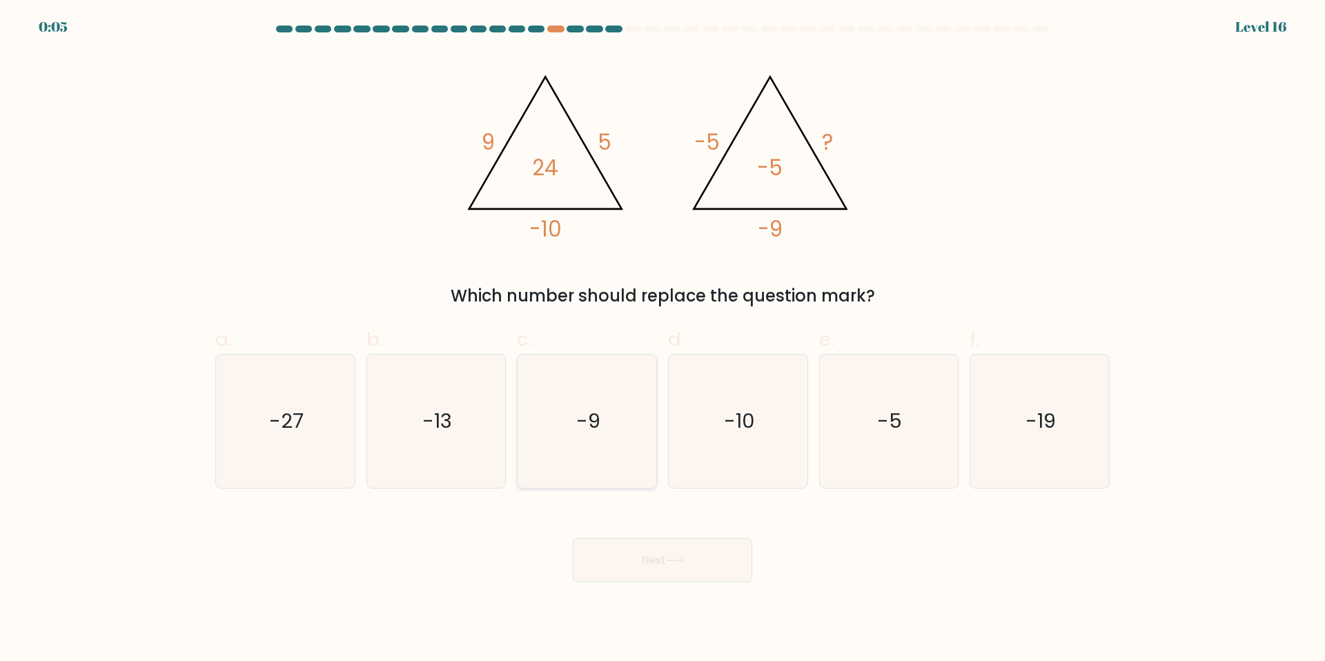
click at [580, 417] on text "-9" at bounding box center [588, 421] width 24 height 28
click at [662, 339] on input "c. -9" at bounding box center [662, 334] width 1 height 9
radio input "true"
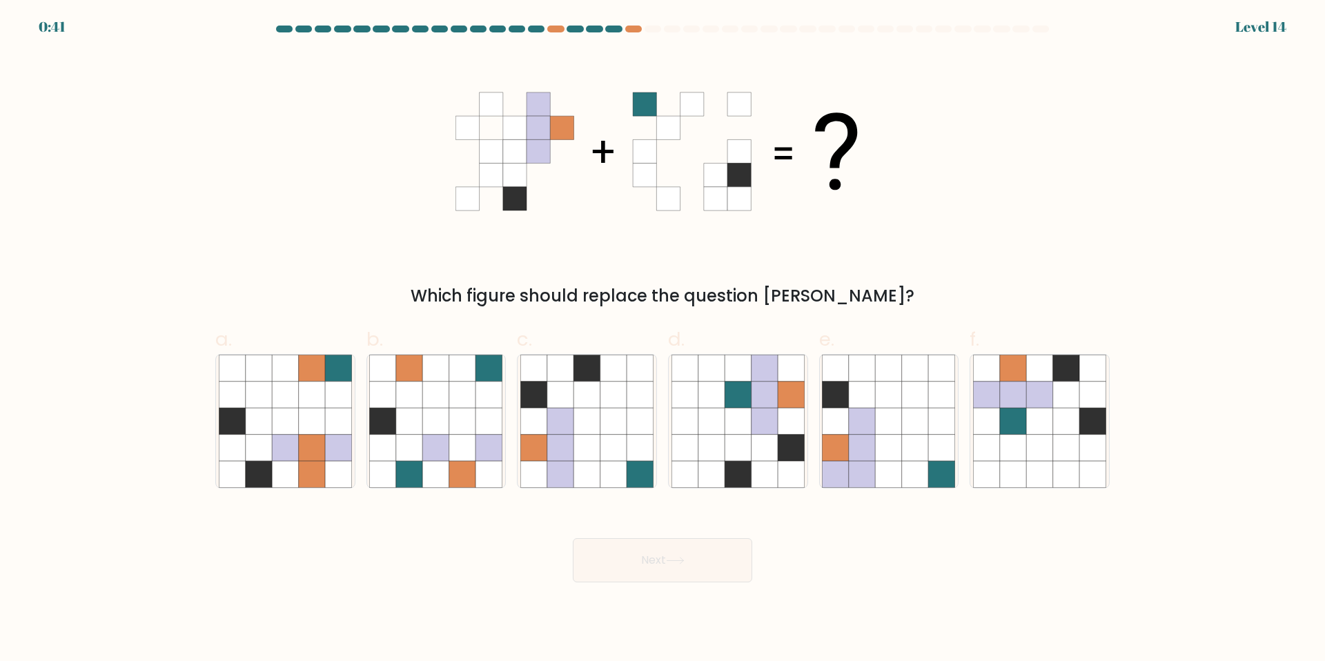
click at [1225, 36] on form at bounding box center [662, 304] width 1325 height 557
click at [628, 26] on div at bounding box center [633, 29] width 17 height 7
click at [629, 27] on div at bounding box center [633, 29] width 17 height 7
click at [618, 27] on div at bounding box center [613, 29] width 17 height 7
click at [614, 27] on div at bounding box center [613, 29] width 17 height 7
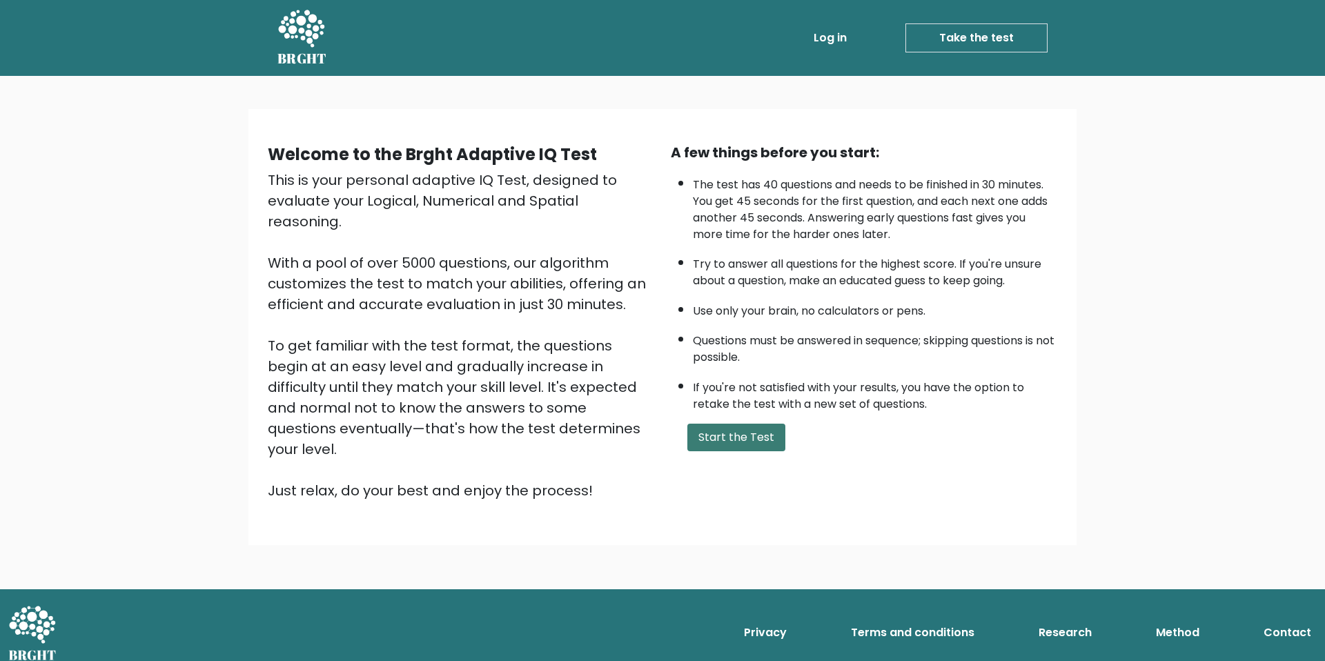
click at [731, 434] on button "Start the Test" at bounding box center [736, 438] width 98 height 28
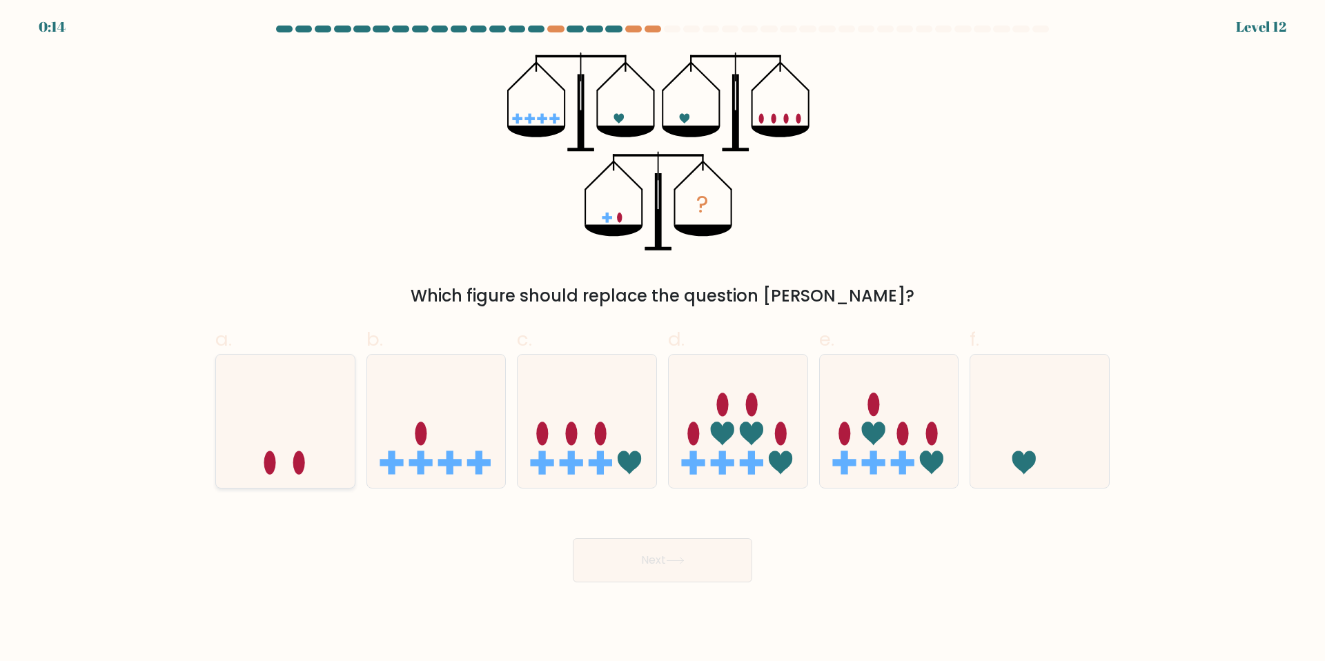
click at [295, 460] on ellipse at bounding box center [299, 462] width 12 height 23
click at [662, 339] on input "a." at bounding box center [662, 334] width 1 height 9
radio input "true"
click at [651, 578] on button "Next" at bounding box center [662, 560] width 179 height 44
click at [651, 568] on button "Next" at bounding box center [662, 560] width 179 height 44
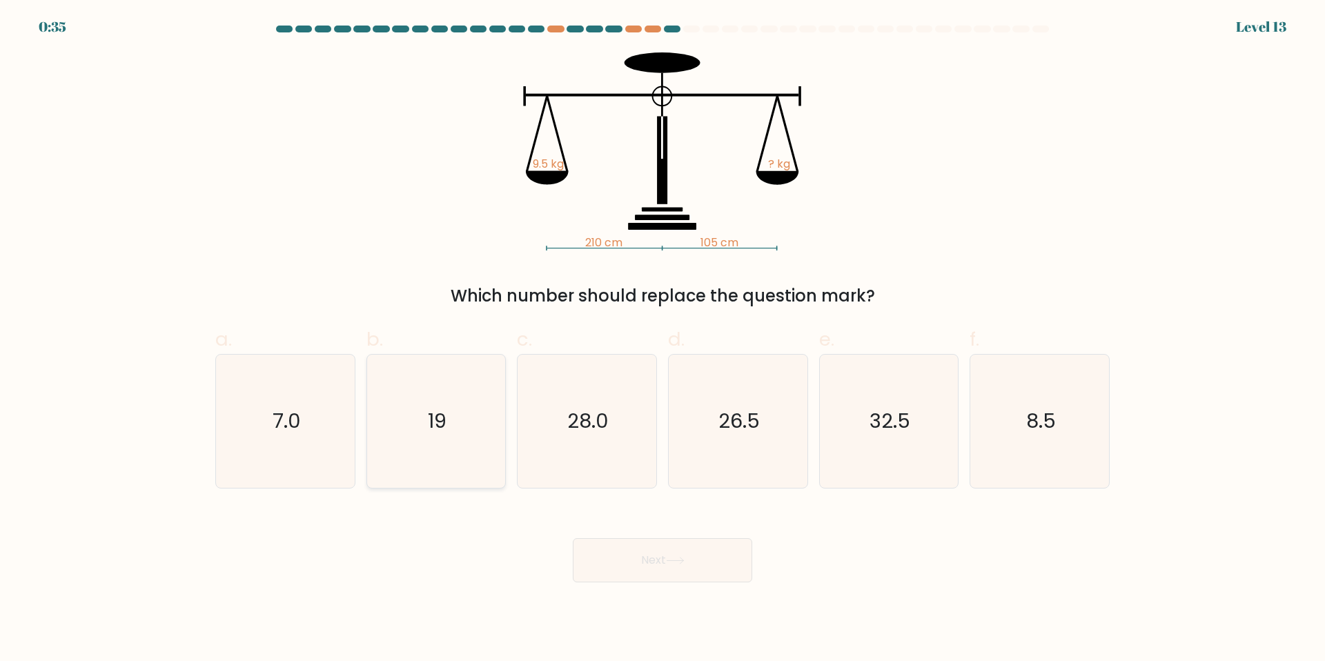
click at [482, 391] on icon "19" at bounding box center [435, 421] width 133 height 133
click at [662, 339] on input "b. 19" at bounding box center [662, 334] width 1 height 9
radio input "true"
click at [605, 546] on button "Next" at bounding box center [662, 560] width 179 height 44
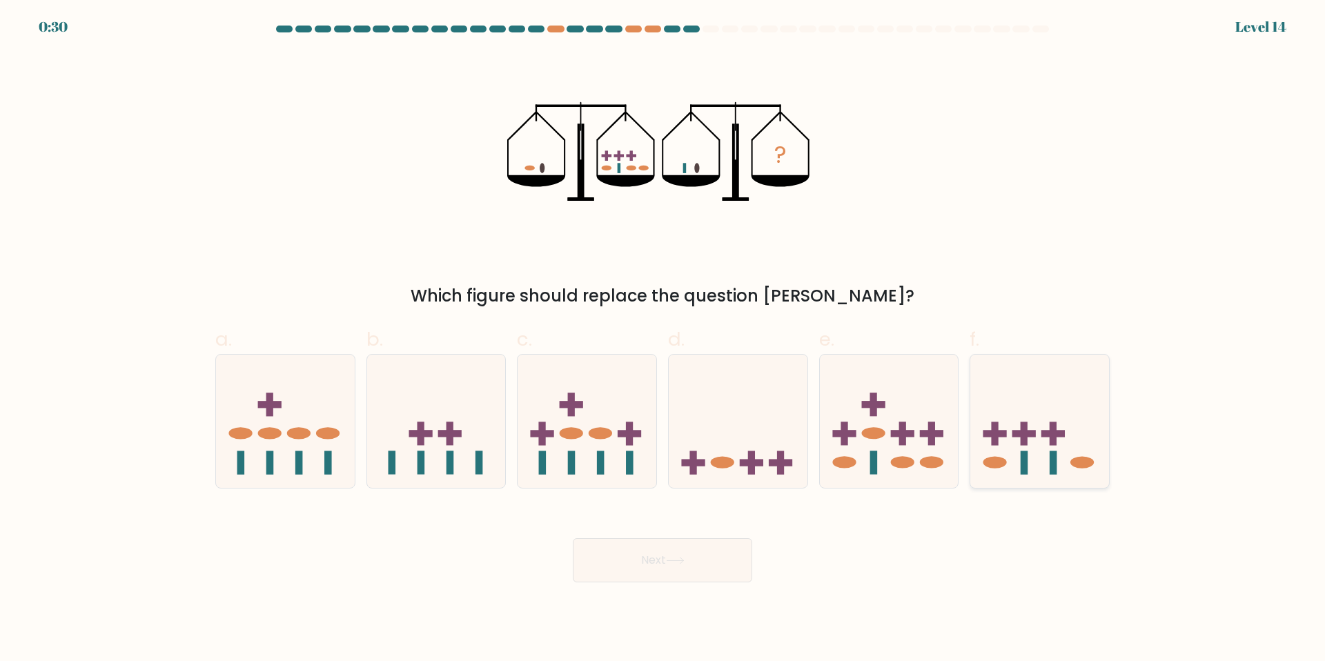
click at [1002, 465] on ellipse at bounding box center [994, 463] width 23 height 12
click at [663, 339] on input "f." at bounding box center [662, 334] width 1 height 9
radio input "true"
click at [596, 573] on button "Next" at bounding box center [662, 560] width 179 height 44
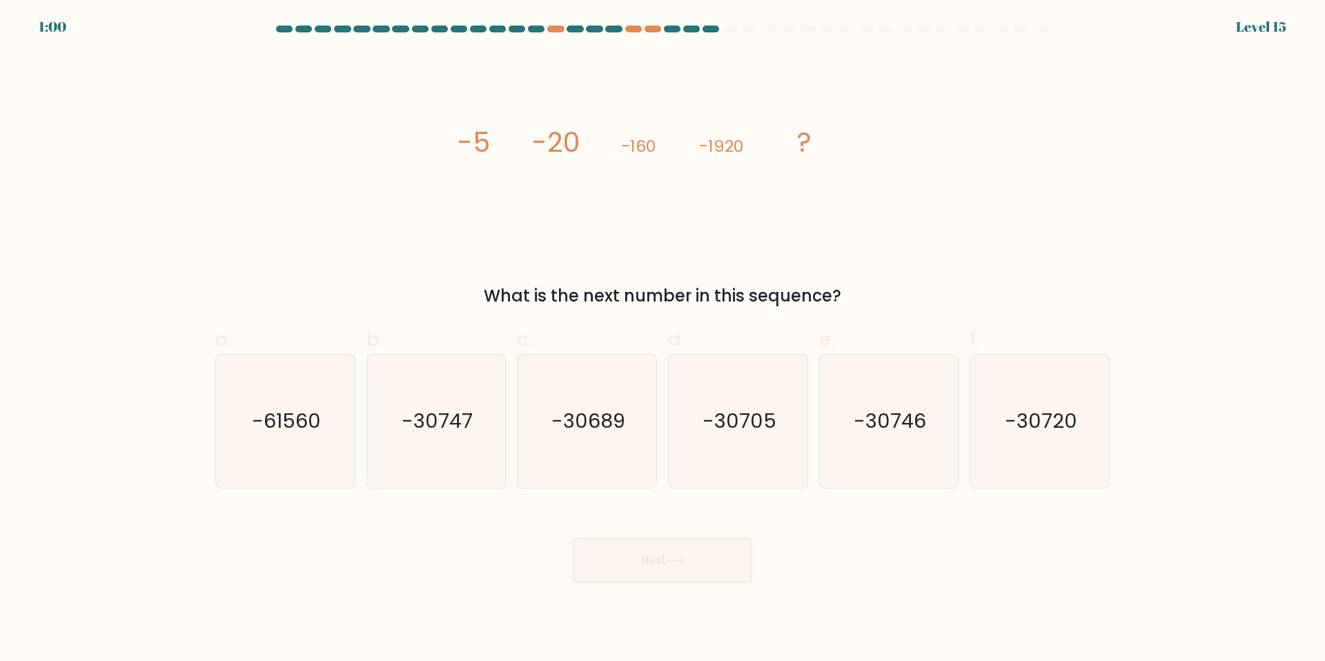
click at [457, 174] on icon "image/svg+xml -5 -20 -160 -1920 ?" at bounding box center [662, 151] width 414 height 198
click at [1064, 437] on icon "-30720" at bounding box center [1039, 421] width 133 height 133
click at [663, 339] on input "f. -30720" at bounding box center [662, 334] width 1 height 9
radio input "true"
click at [712, 542] on button "Next" at bounding box center [662, 560] width 179 height 44
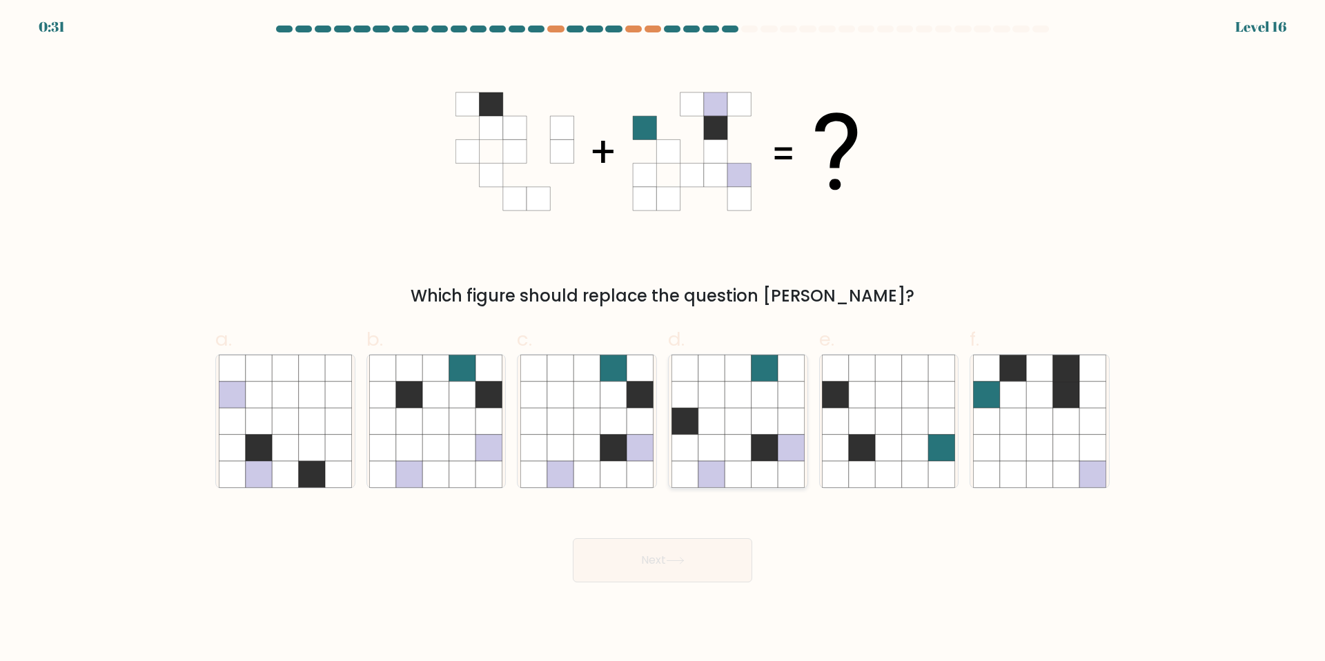
click at [683, 418] on icon at bounding box center [684, 421] width 26 height 26
click at [663, 339] on input "d." at bounding box center [662, 334] width 1 height 9
radio input "true"
click at [545, 438] on icon at bounding box center [534, 447] width 26 height 26
click at [662, 339] on input "c." at bounding box center [662, 334] width 1 height 9
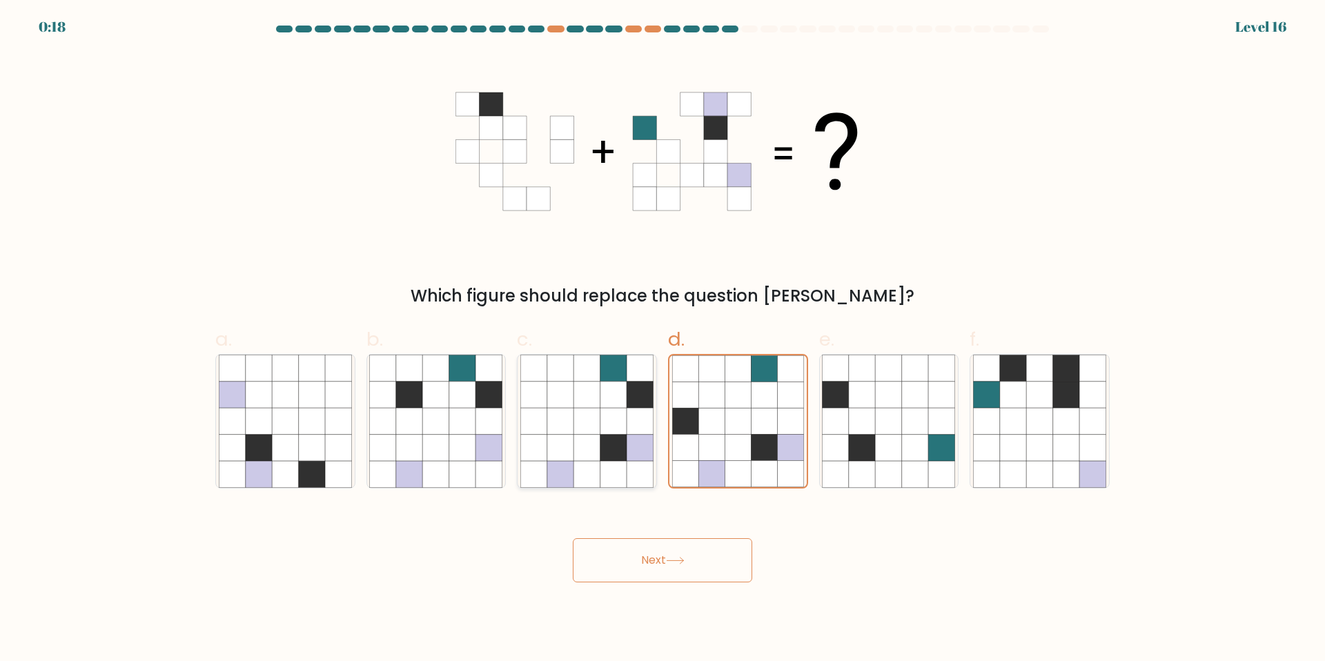
radio input "true"
click at [881, 433] on icon at bounding box center [889, 421] width 26 height 26
click at [663, 339] on input "e." at bounding box center [662, 334] width 1 height 9
radio input "true"
click at [602, 395] on icon at bounding box center [613, 395] width 26 height 26
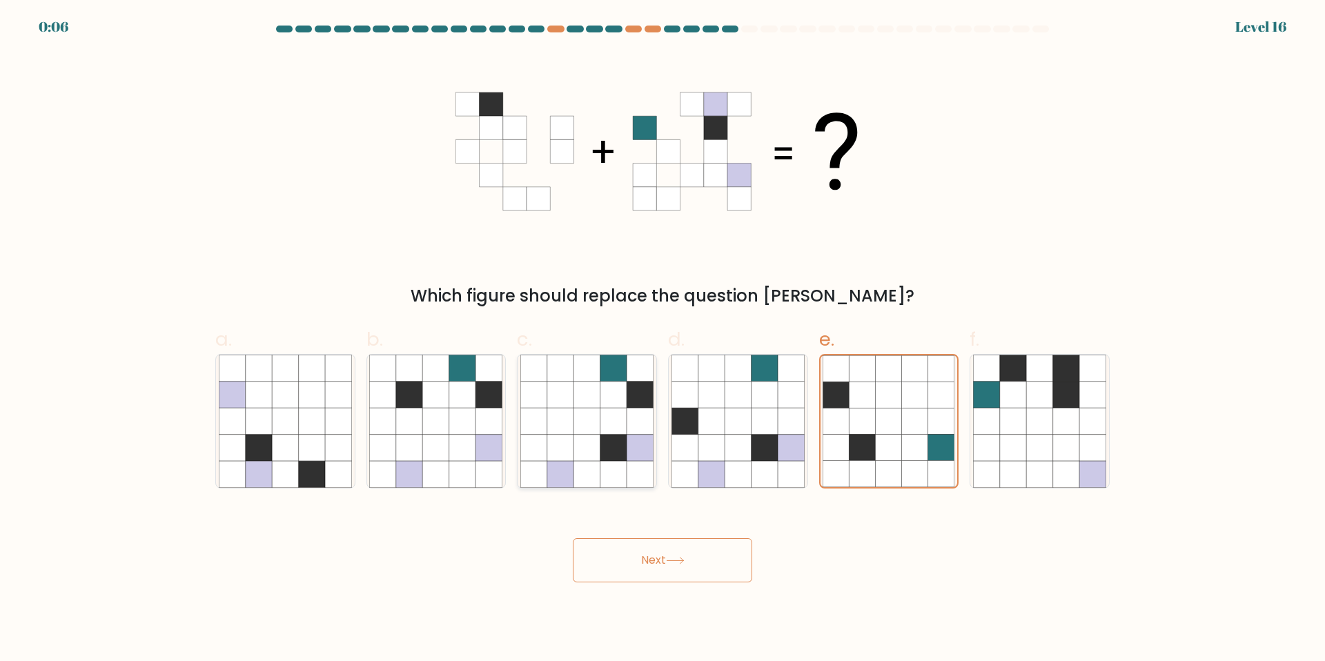
click at [662, 339] on input "c." at bounding box center [662, 334] width 1 height 9
radio input "true"
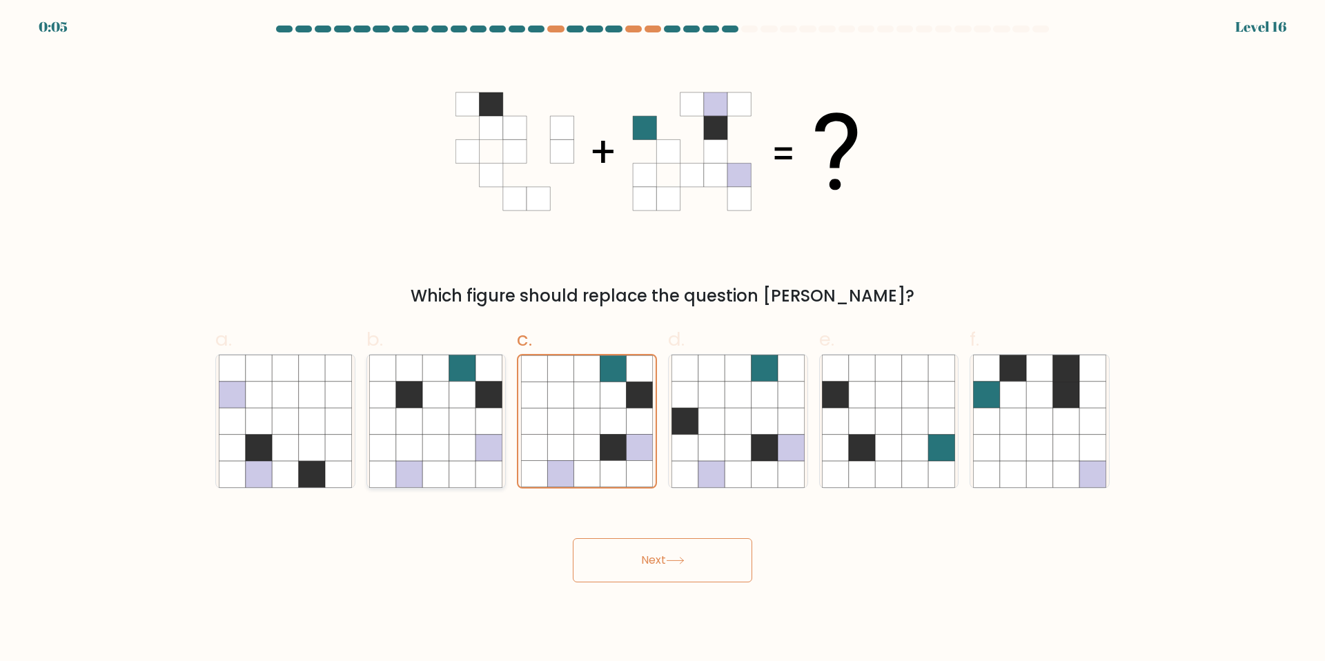
click at [471, 397] on icon at bounding box center [462, 395] width 26 height 26
click at [662, 339] on input "b." at bounding box center [662, 334] width 1 height 9
radio input "true"
click at [633, 567] on button "Next" at bounding box center [662, 560] width 179 height 44
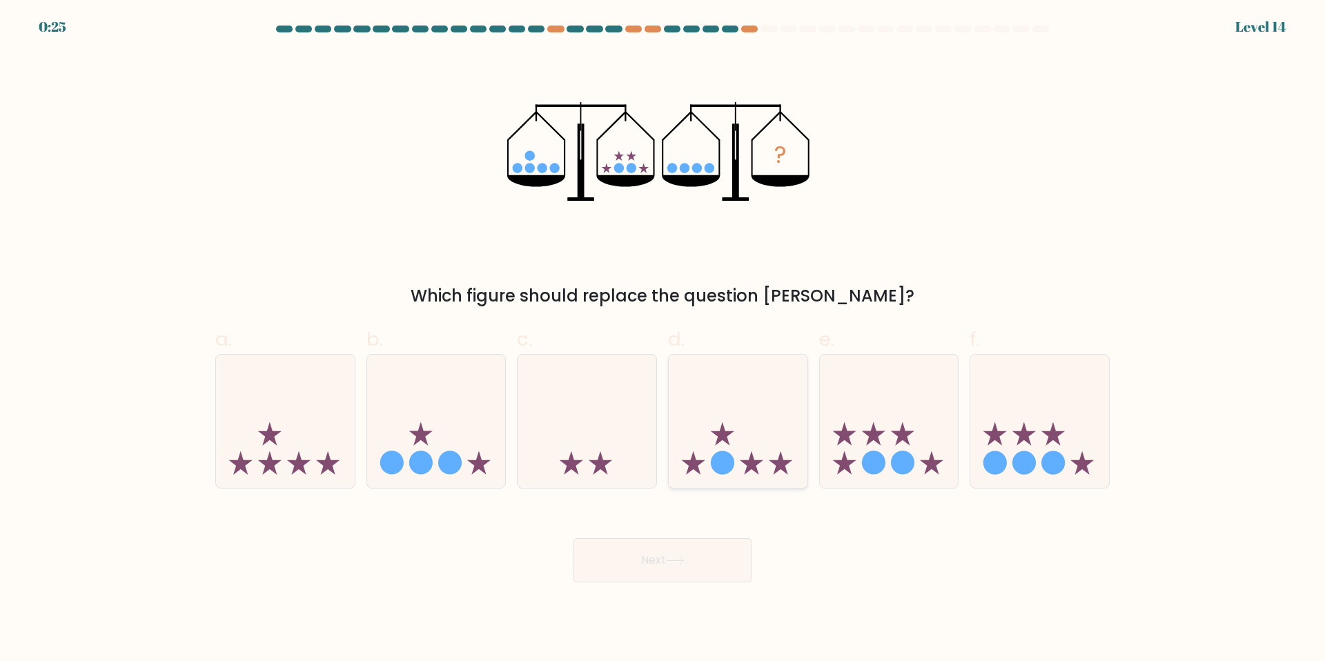
click at [762, 466] on icon at bounding box center [738, 421] width 139 height 115
click at [663, 339] on input "d." at bounding box center [662, 334] width 1 height 9
radio input "true"
click at [726, 549] on button "Next" at bounding box center [662, 560] width 179 height 44
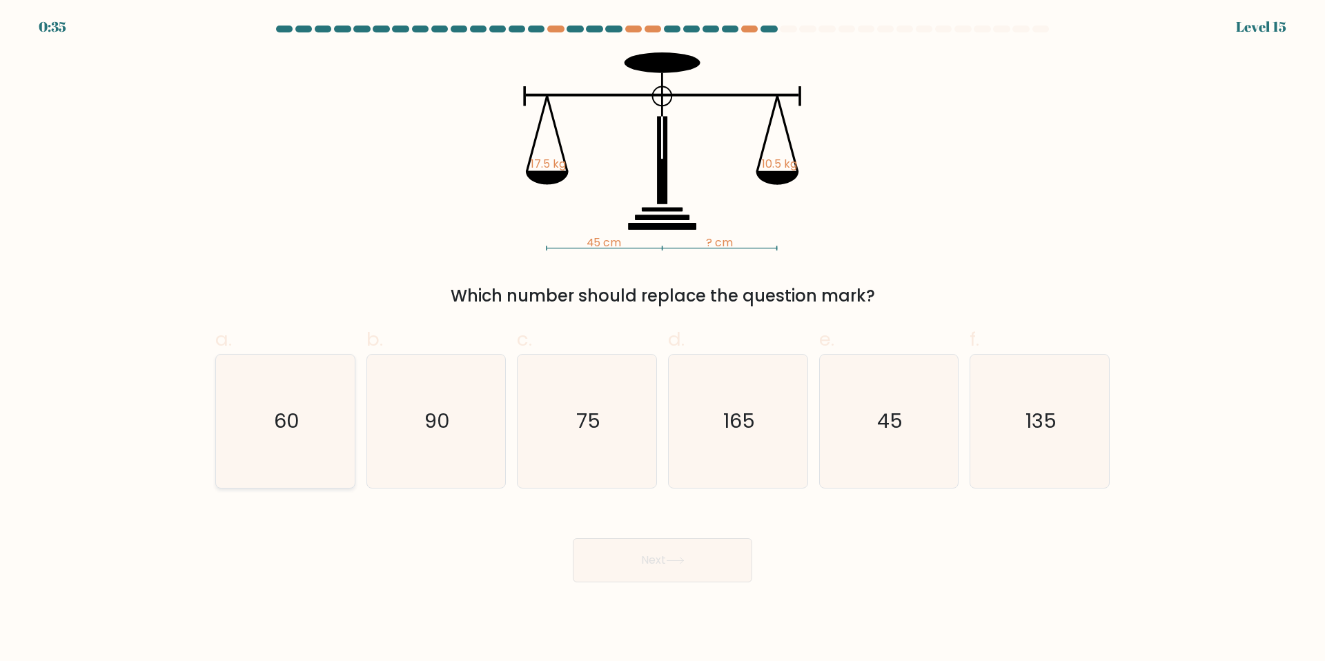
click at [313, 415] on icon "60" at bounding box center [285, 421] width 133 height 133
click at [662, 339] on input "a. 60" at bounding box center [662, 334] width 1 height 9
radio input "true"
click at [640, 556] on button "Next" at bounding box center [662, 560] width 179 height 44
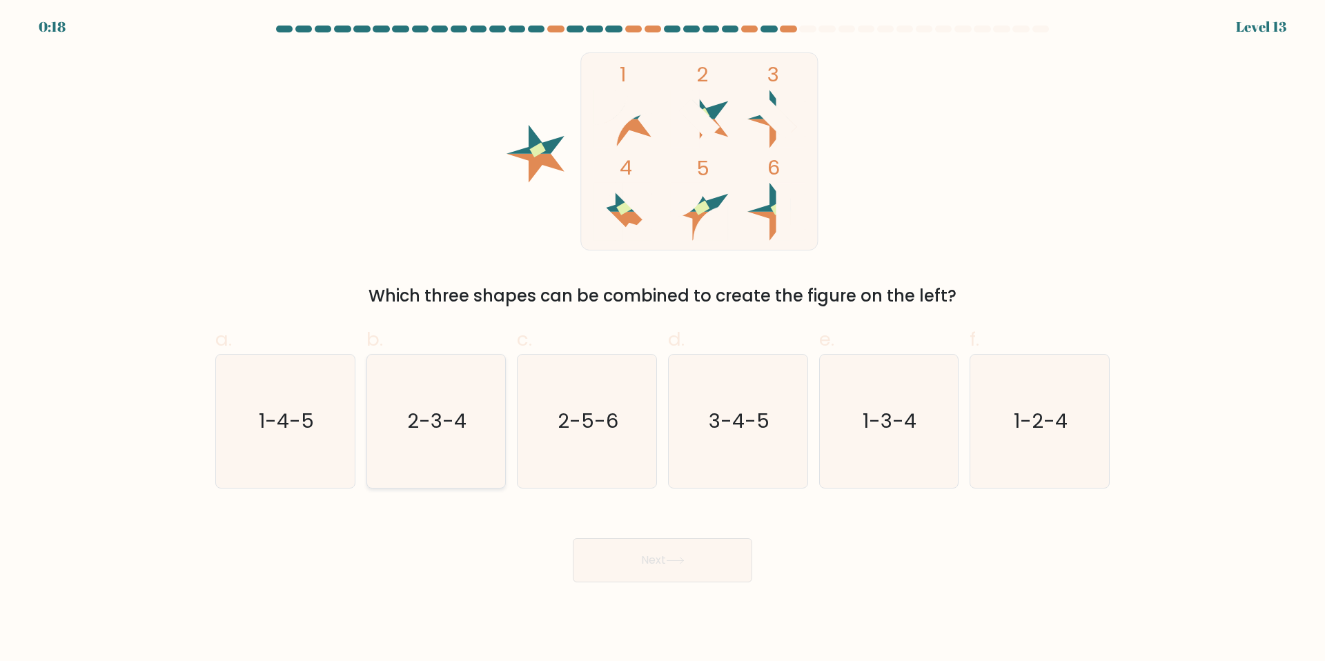
click at [431, 444] on icon "2-3-4" at bounding box center [435, 421] width 133 height 133
click at [662, 339] on input "b. 2-3-4" at bounding box center [662, 334] width 1 height 9
radio input "true"
click at [684, 561] on icon at bounding box center [675, 561] width 19 height 8
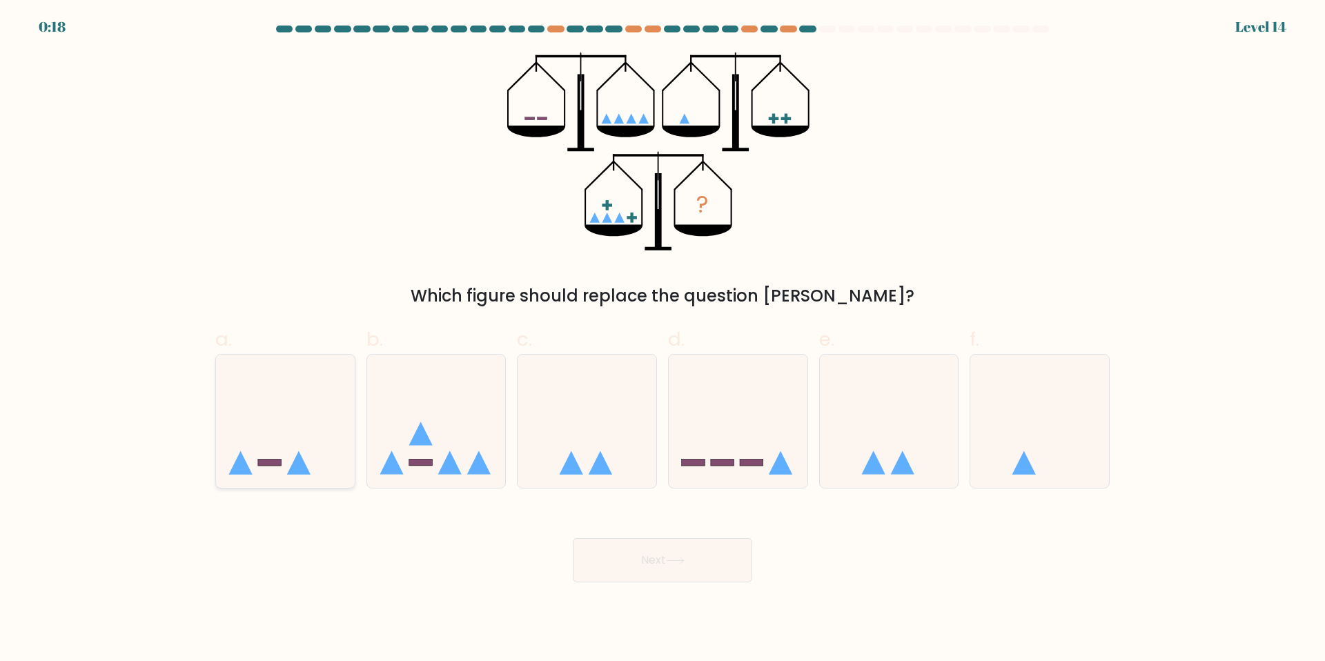
click at [316, 425] on icon at bounding box center [285, 421] width 139 height 115
click at [662, 339] on input "a." at bounding box center [662, 334] width 1 height 9
radio input "true"
click at [598, 549] on button "Next" at bounding box center [662, 560] width 179 height 44
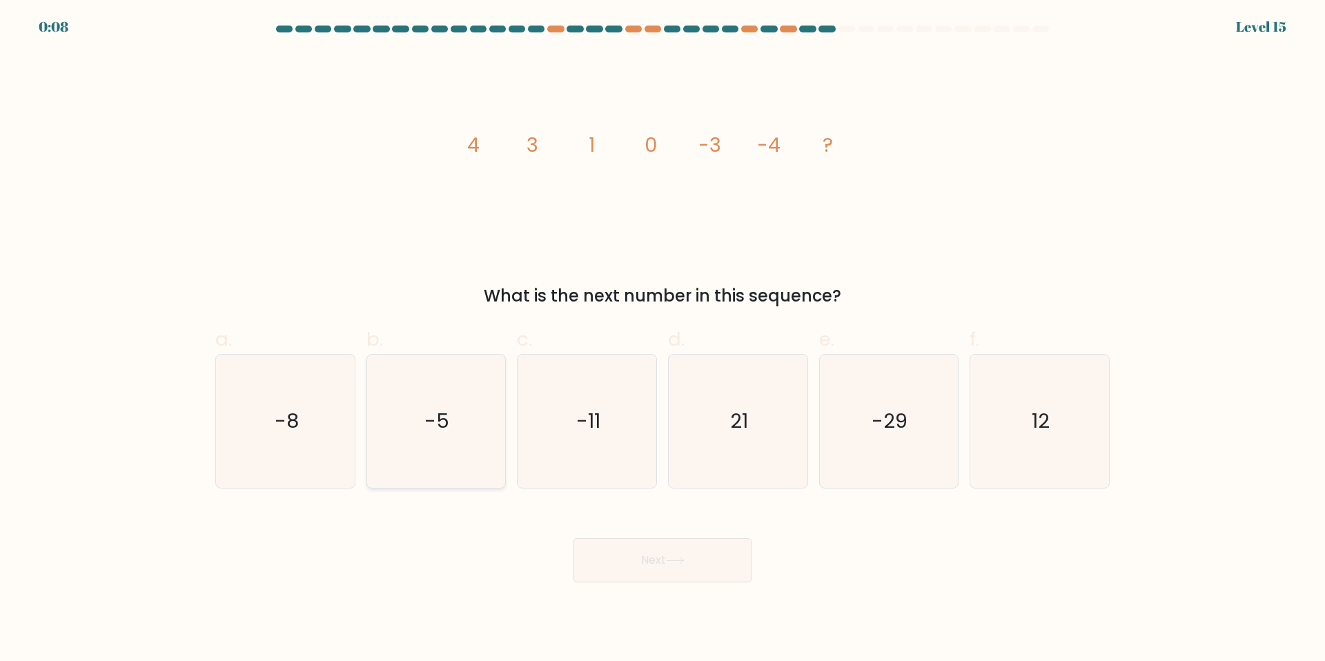
click at [448, 433] on text "-5" at bounding box center [437, 421] width 25 height 28
click at [662, 339] on input "b. -5" at bounding box center [662, 334] width 1 height 9
radio input "true"
click at [649, 574] on button "Next" at bounding box center [662, 560] width 179 height 44
